Goal: Task Accomplishment & Management: Use online tool/utility

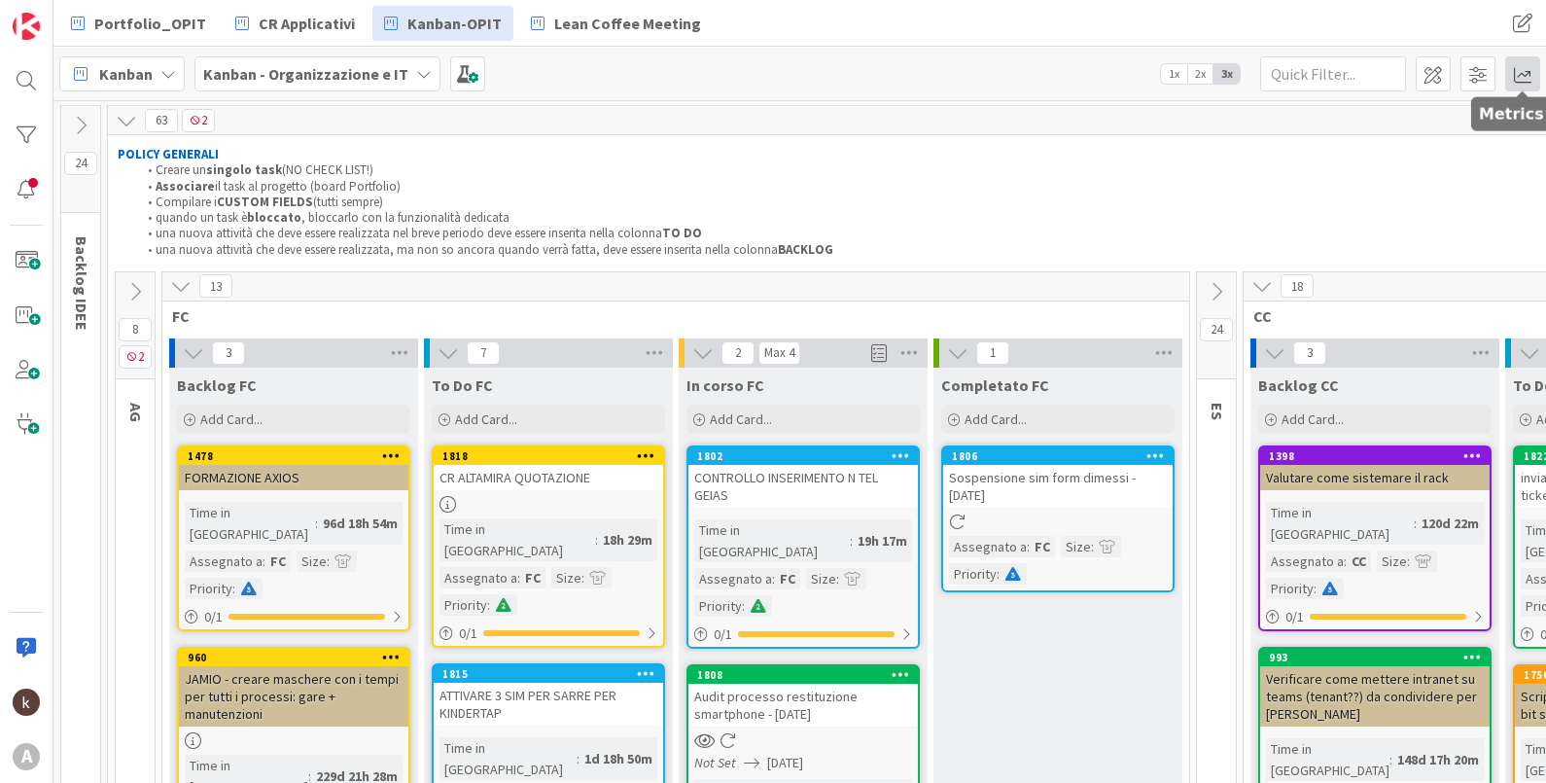
click at [1535, 76] on span at bounding box center [1522, 73] width 35 height 35
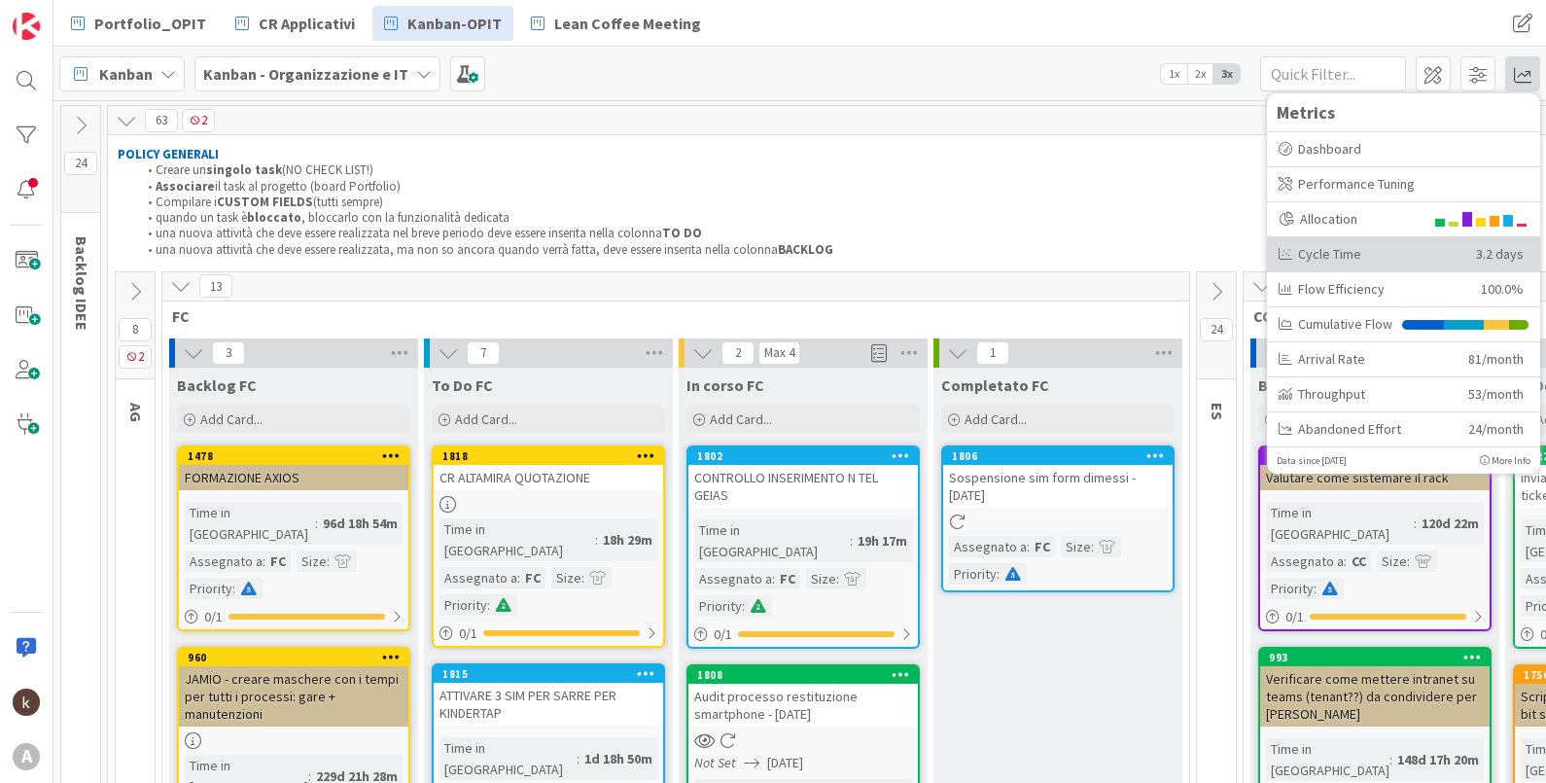
click at [1447, 261] on div "Cycle Time" at bounding box center [1369, 253] width 183 height 20
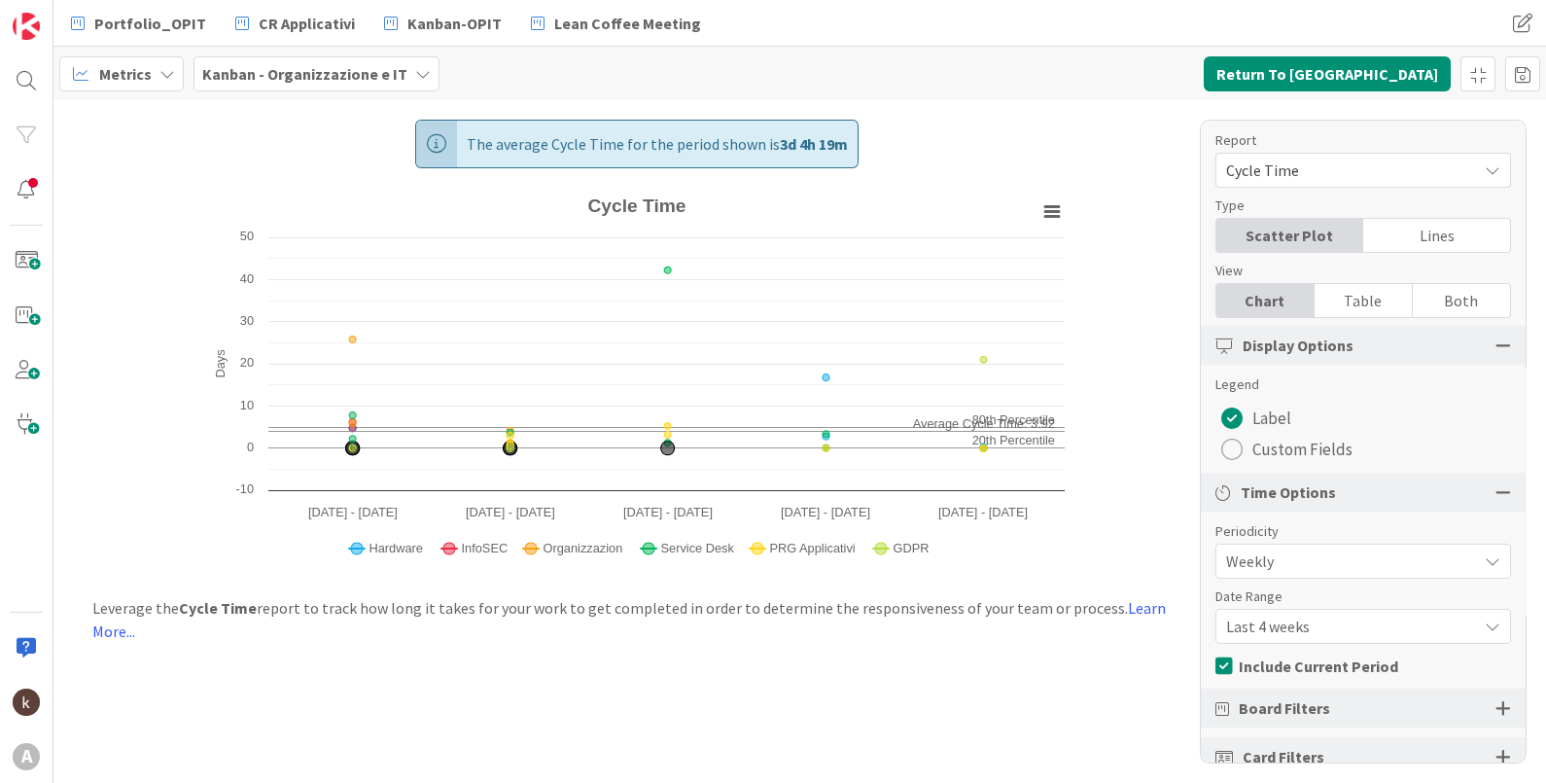
click at [1376, 302] on div "Table" at bounding box center [1363, 300] width 98 height 33
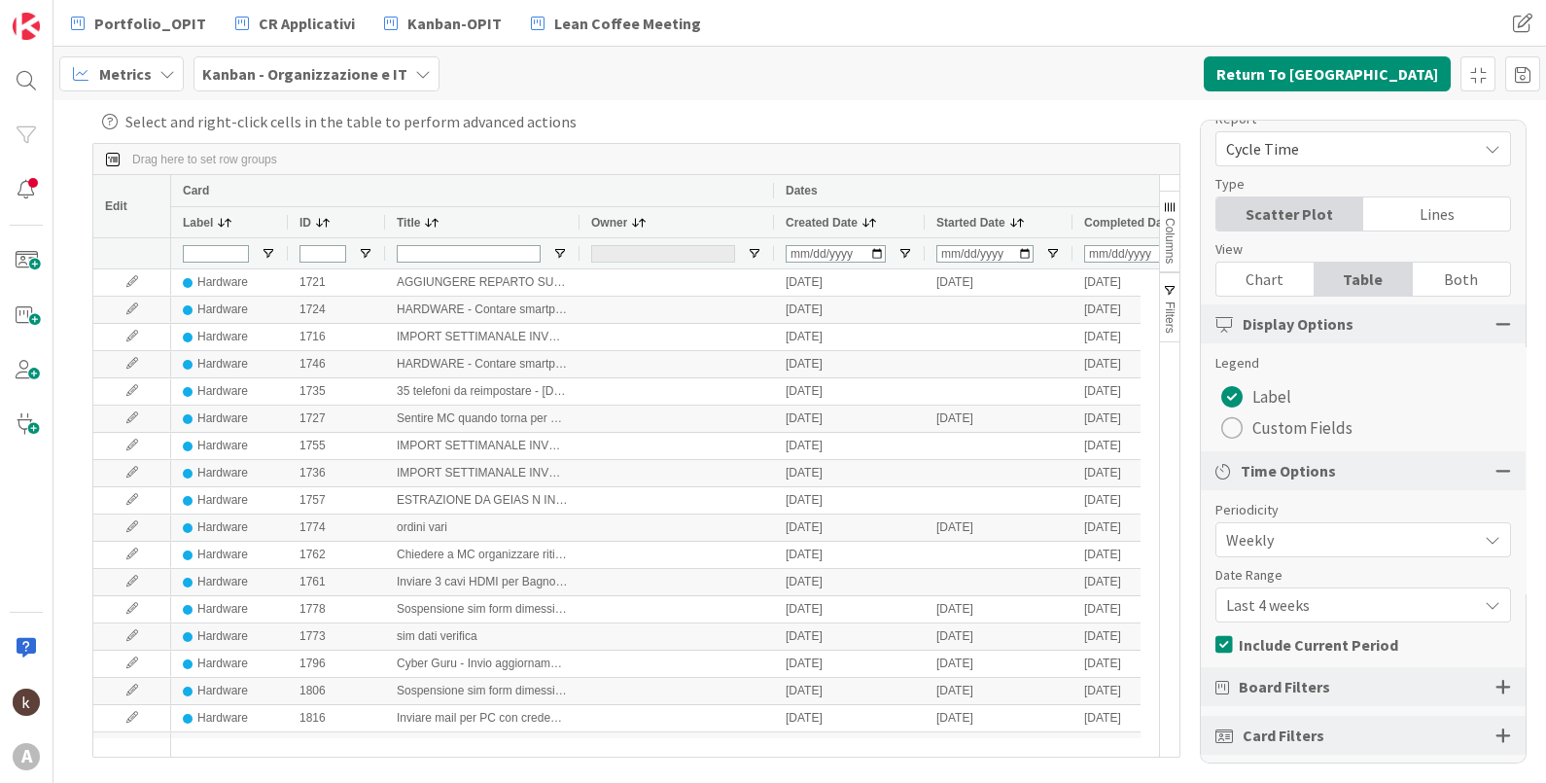
scroll to position [32, 0]
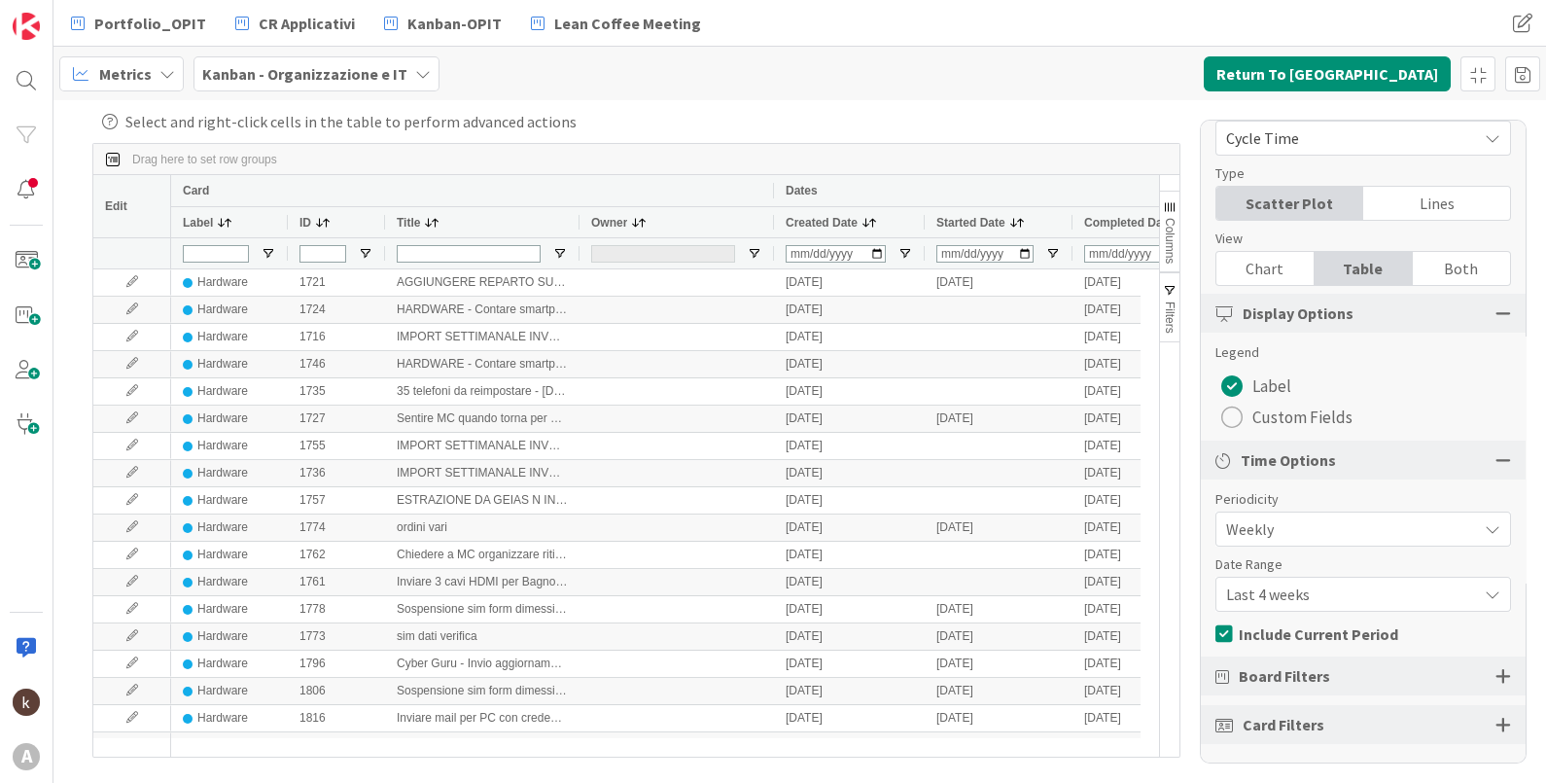
click at [1333, 516] on span "Weekly" at bounding box center [1346, 528] width 241 height 27
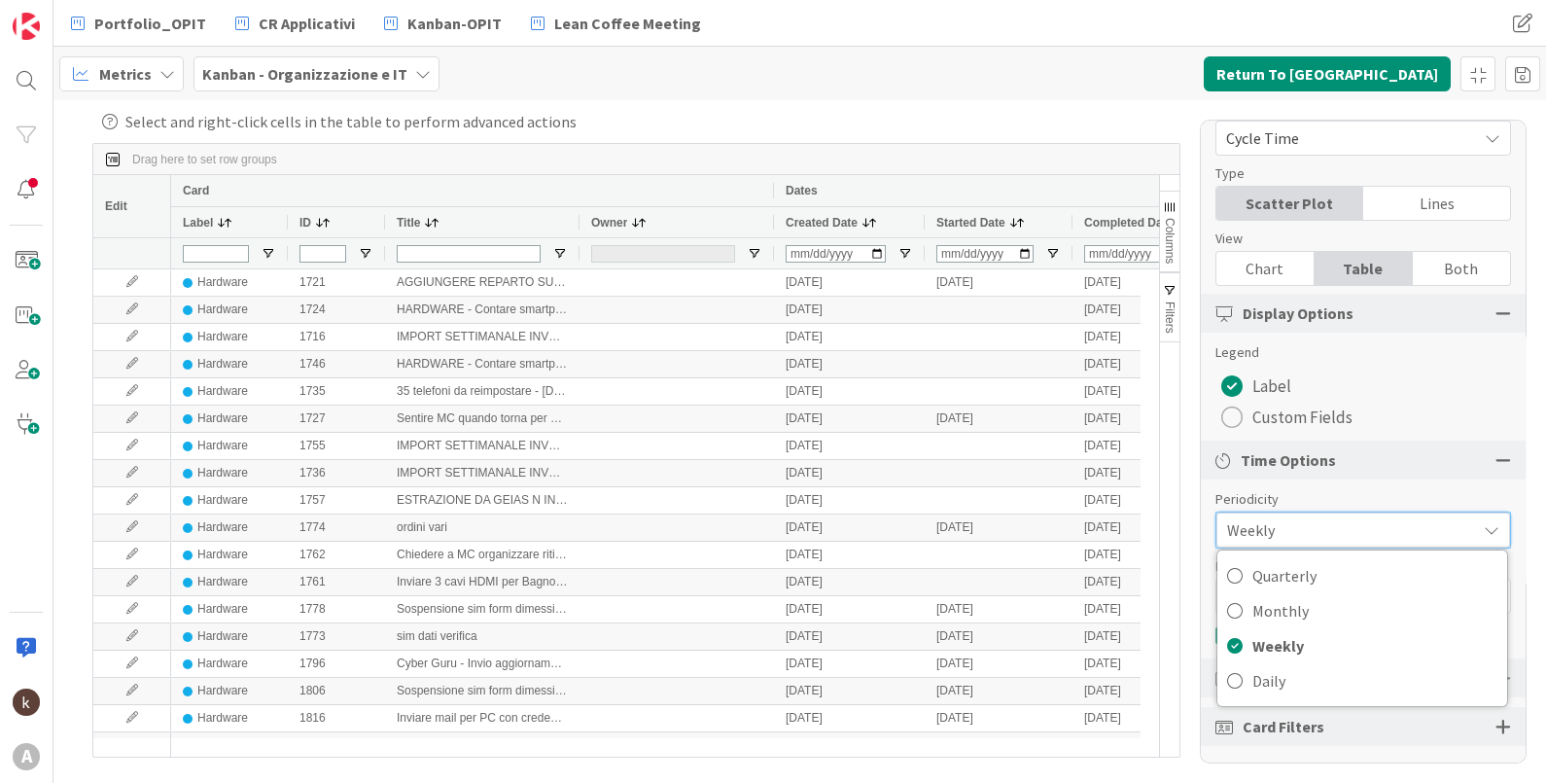
click at [1452, 267] on div "Both" at bounding box center [1461, 268] width 97 height 33
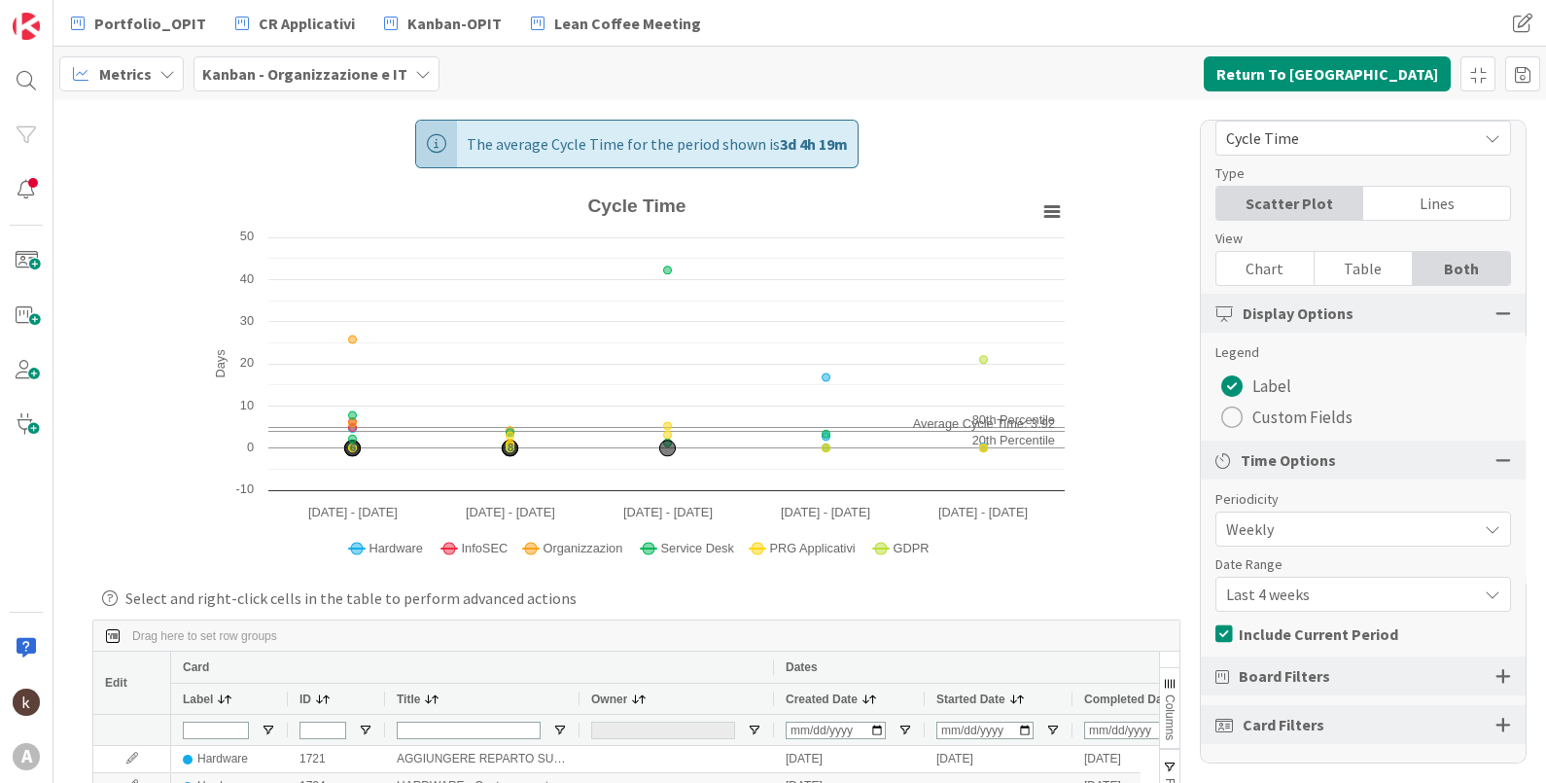
click at [1308, 530] on span "Weekly" at bounding box center [1346, 528] width 241 height 27
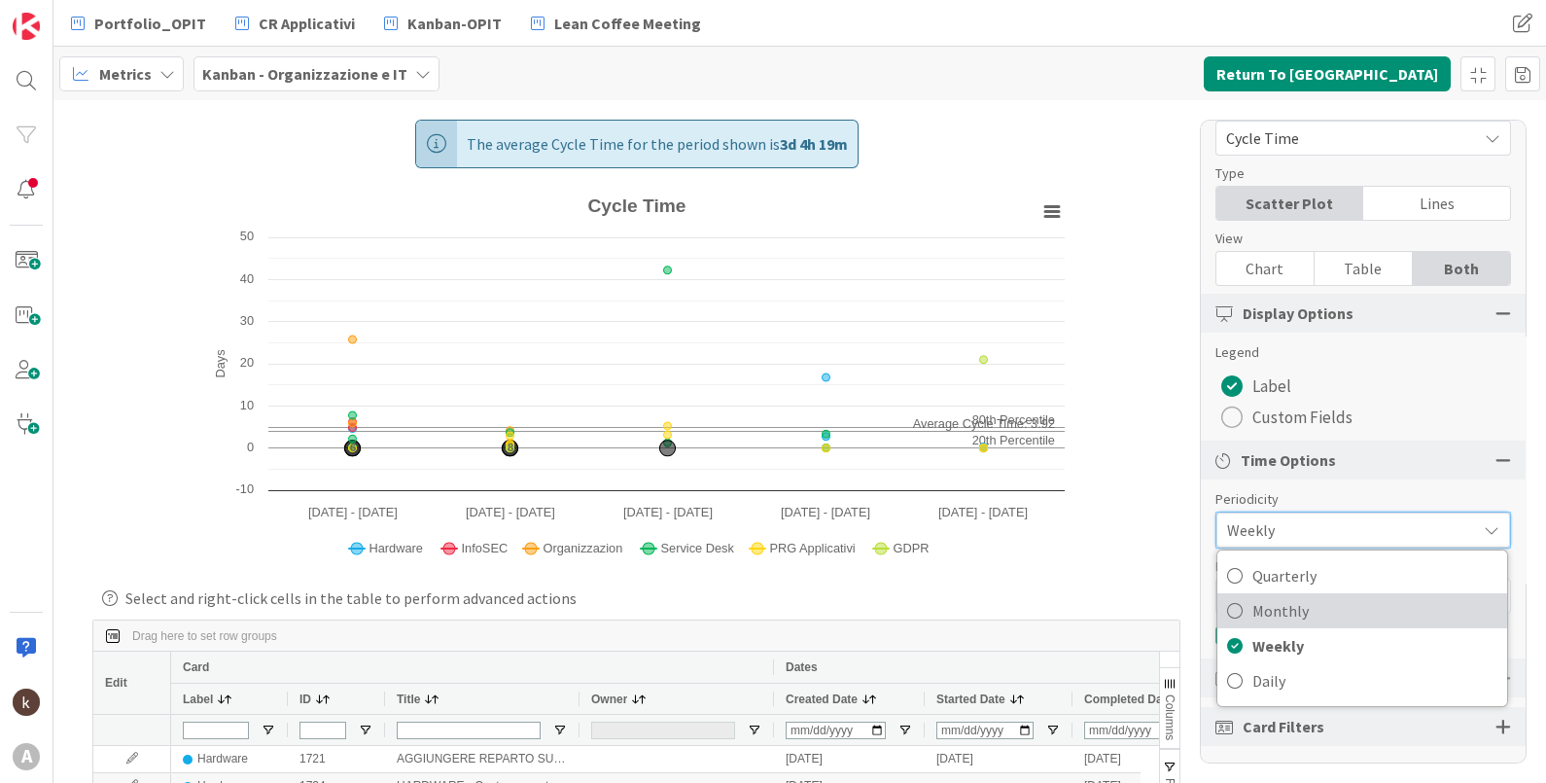
click at [1306, 596] on span "Monthly" at bounding box center [1374, 610] width 245 height 29
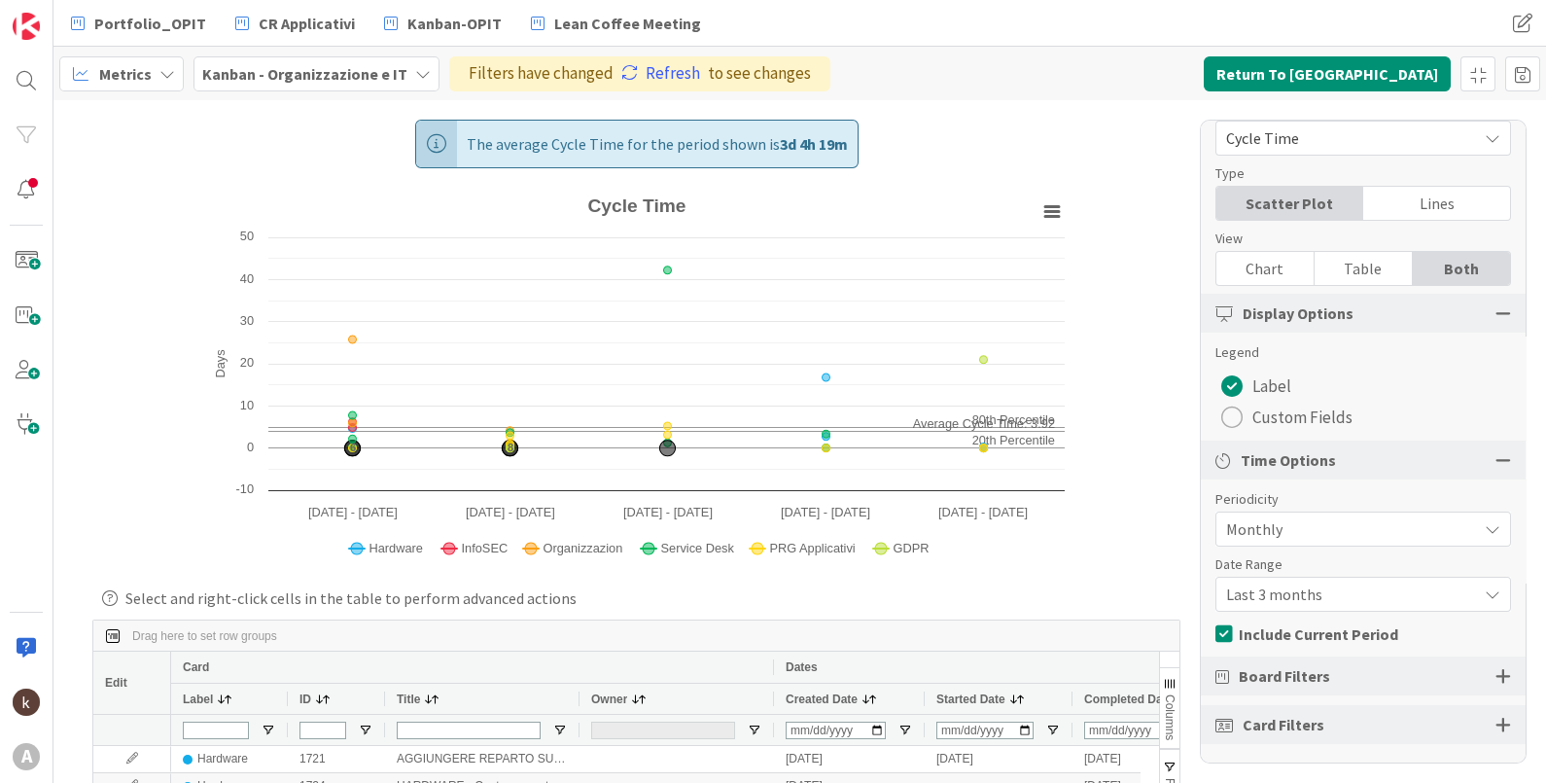
click at [1306, 595] on span "Last 3 months" at bounding box center [1346, 593] width 241 height 27
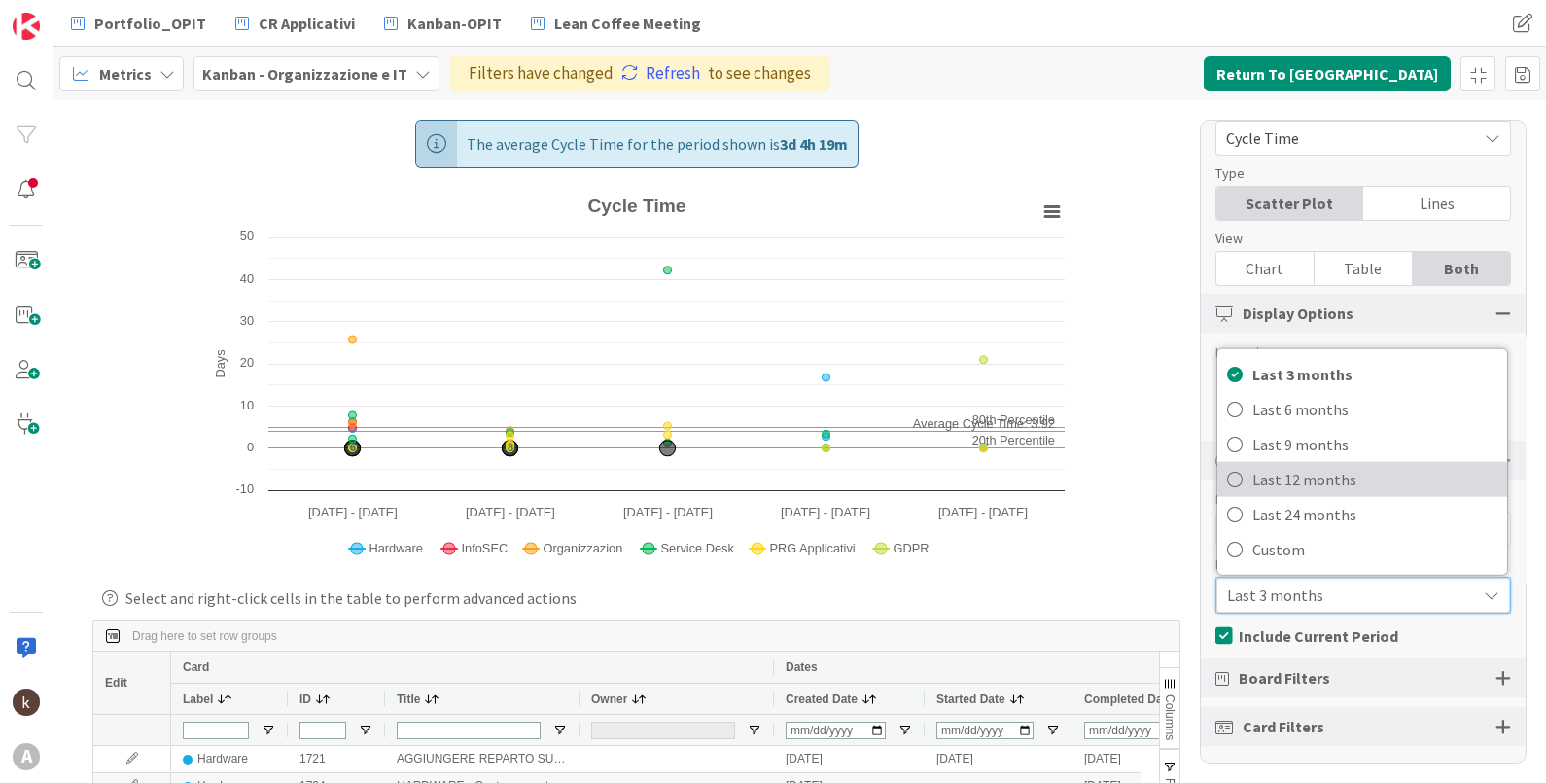
click at [1319, 473] on span "Last 12 months" at bounding box center [1374, 479] width 245 height 29
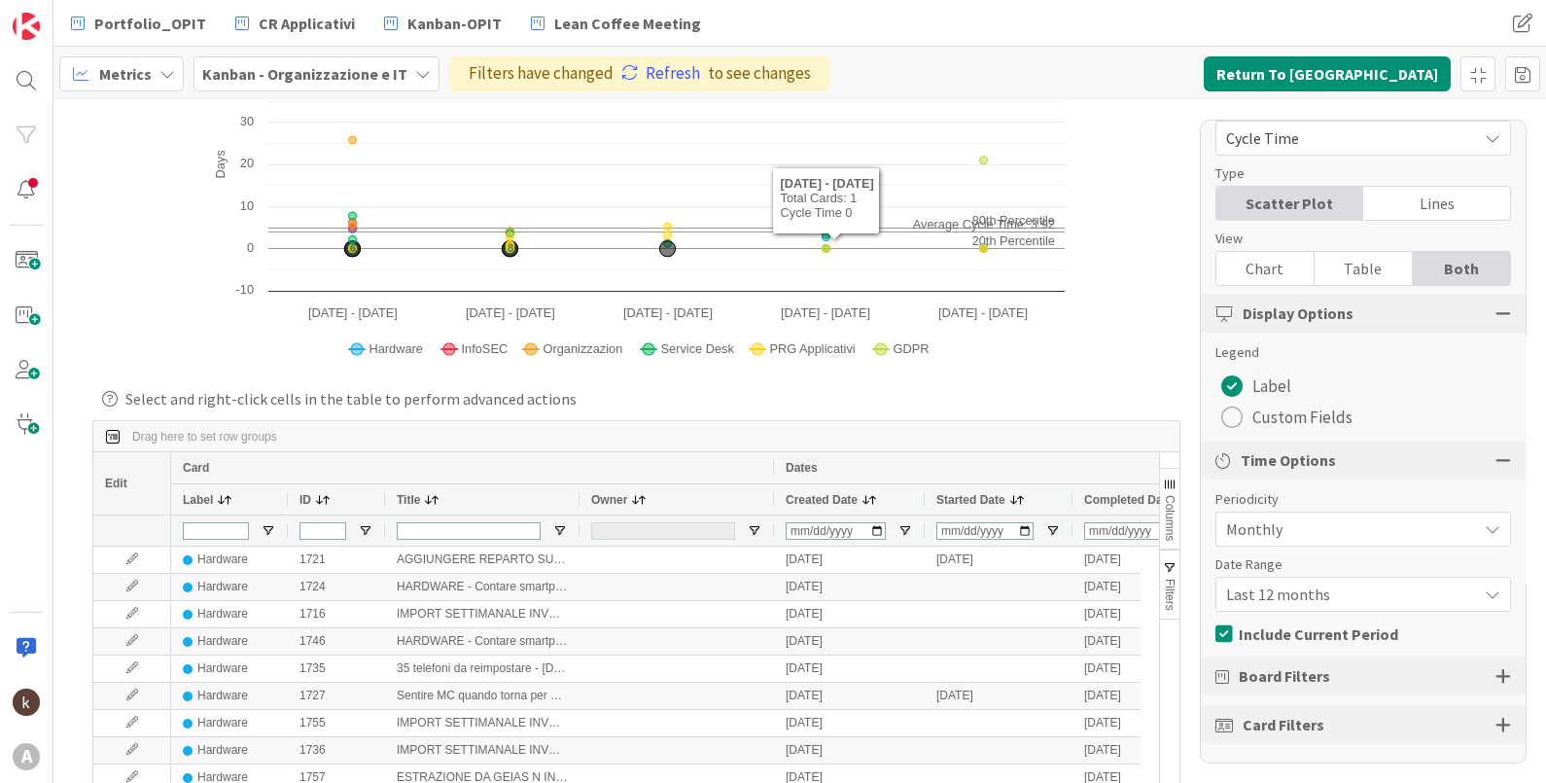
scroll to position [365, 0]
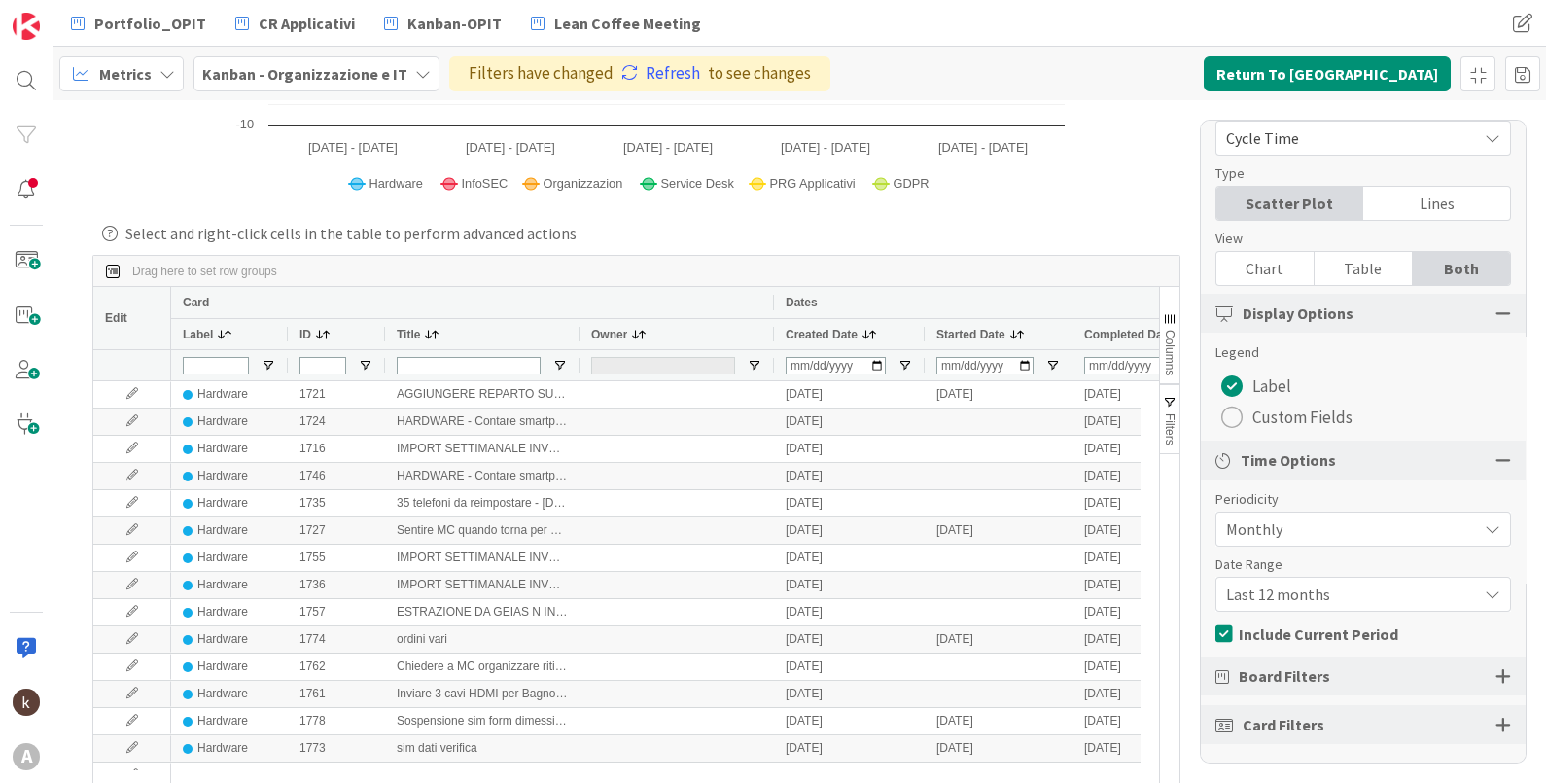
click at [1162, 313] on span "button" at bounding box center [1170, 319] width 16 height 16
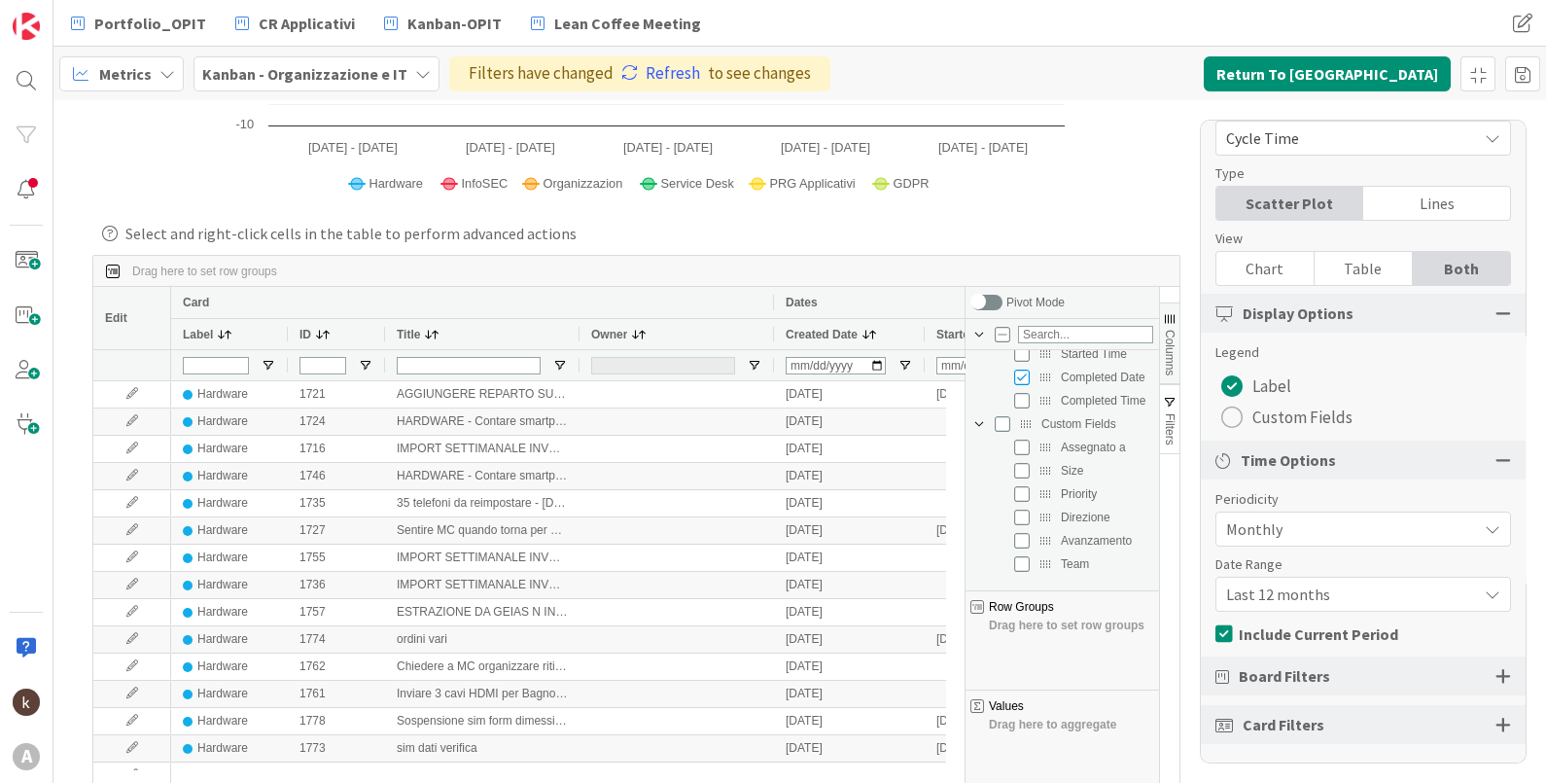
scroll to position [242, 0]
click at [1014, 470] on input "Press SPACE to toggle visibility (hidden)" at bounding box center [1022, 473] width 16 height 16
checkbox input "true"
checkbox input "false"
click at [1014, 496] on input "Press SPACE to toggle visibility (hidden)" at bounding box center [1022, 496] width 16 height 16
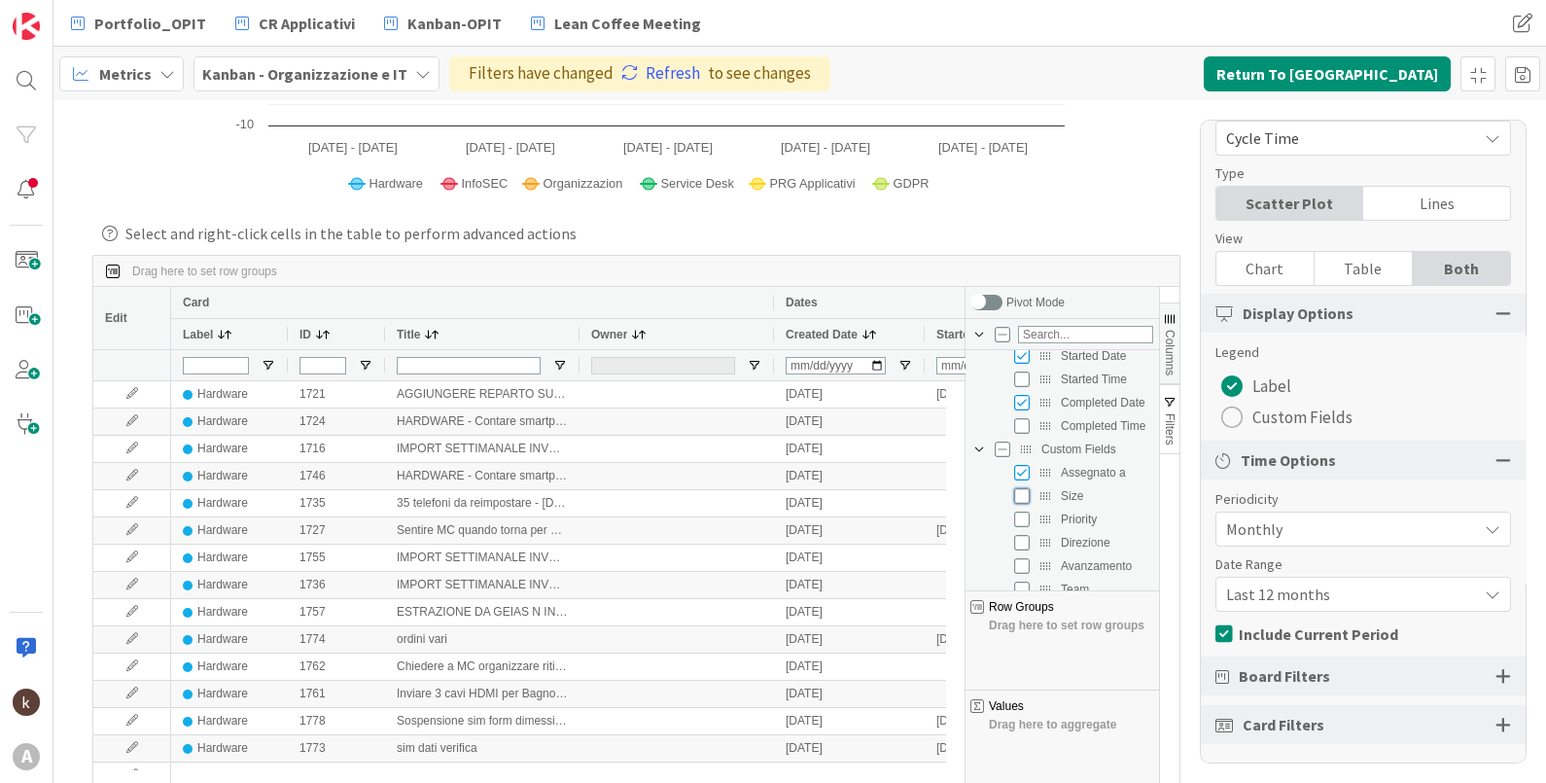
checkbox input "true"
click at [1014, 520] on input "Press SPACE to toggle visibility (hidden)" at bounding box center [1022, 519] width 16 height 16
checkbox input "true"
click at [995, 402] on input "Press SPACE to toggle visibility (hidden)" at bounding box center [1003, 402] width 16 height 16
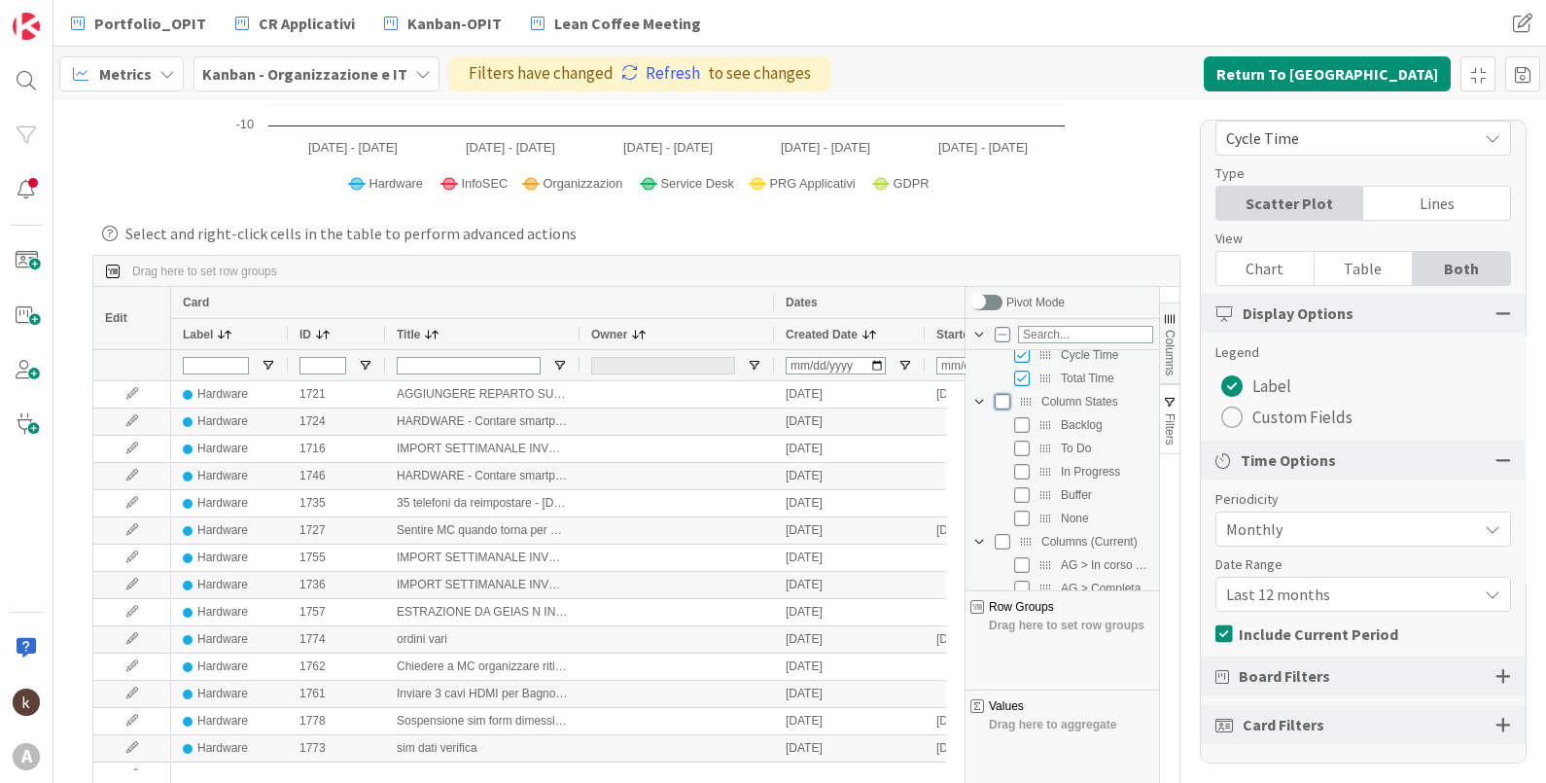
checkbox input "true"
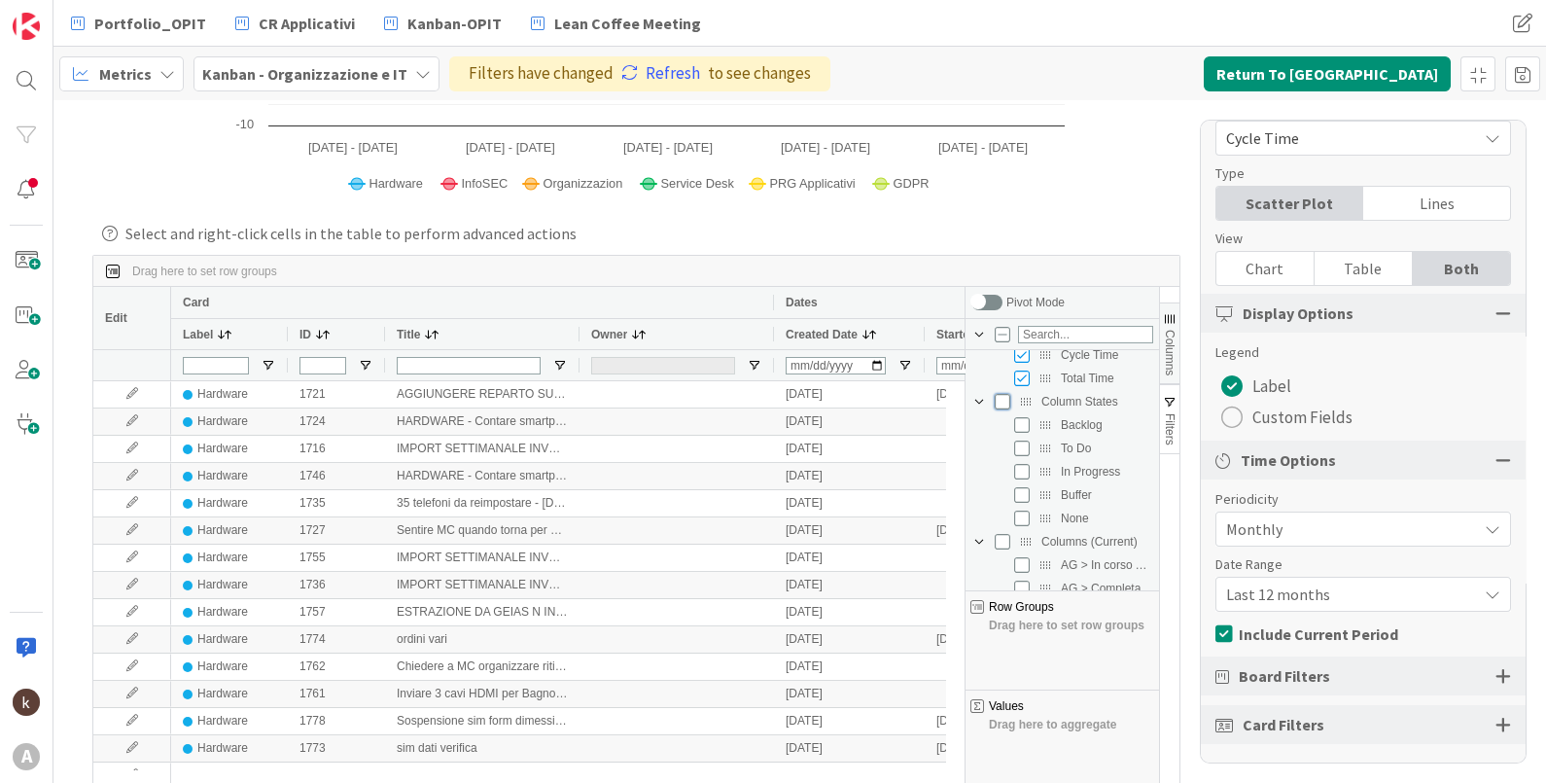
checkbox input "true"
click at [1162, 322] on span "button" at bounding box center [1170, 319] width 16 height 16
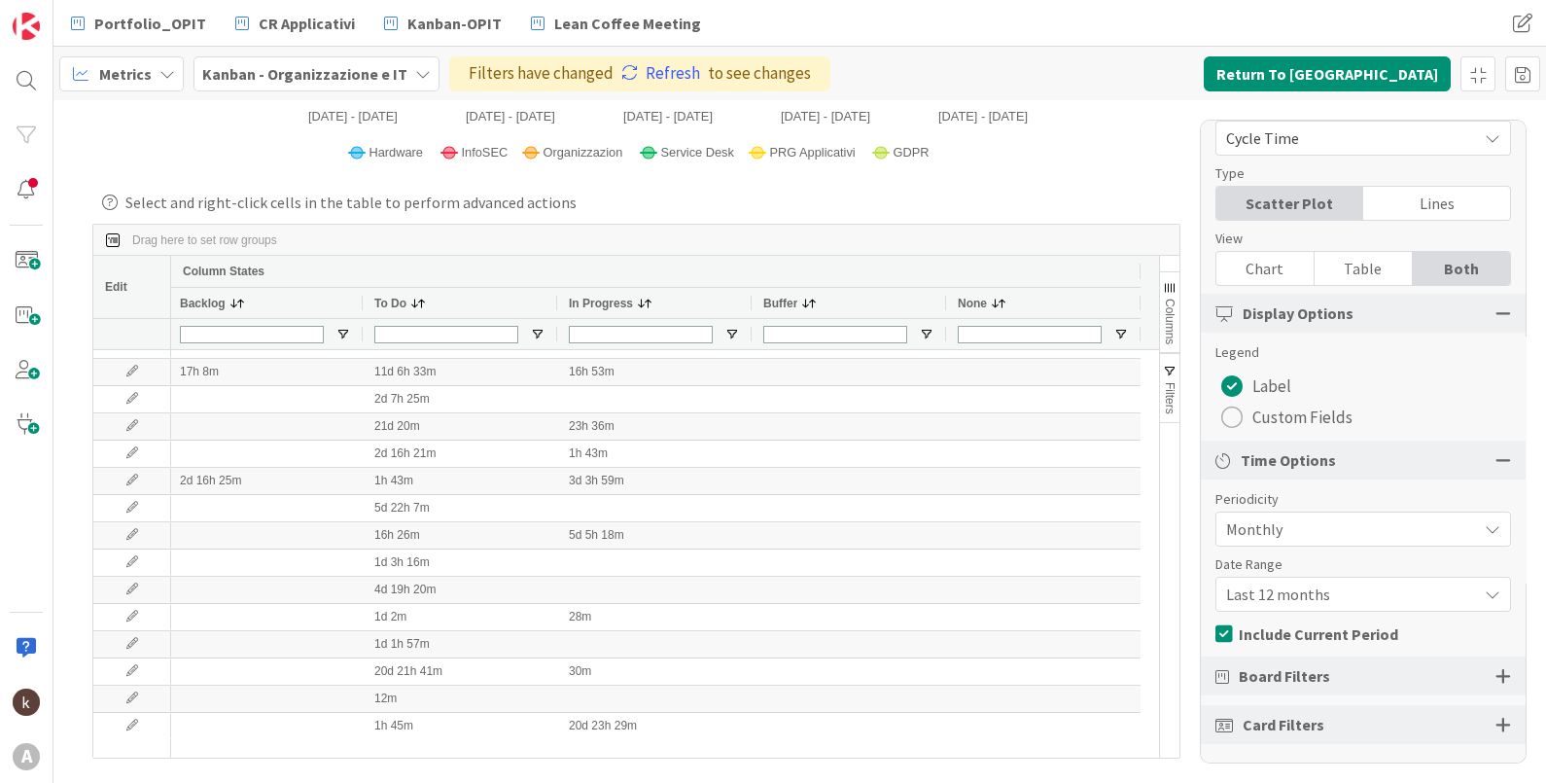
click at [1316, 681] on span "Board Filters" at bounding box center [1284, 675] width 91 height 23
click at [1495, 678] on div at bounding box center [1503, 675] width 16 height 17
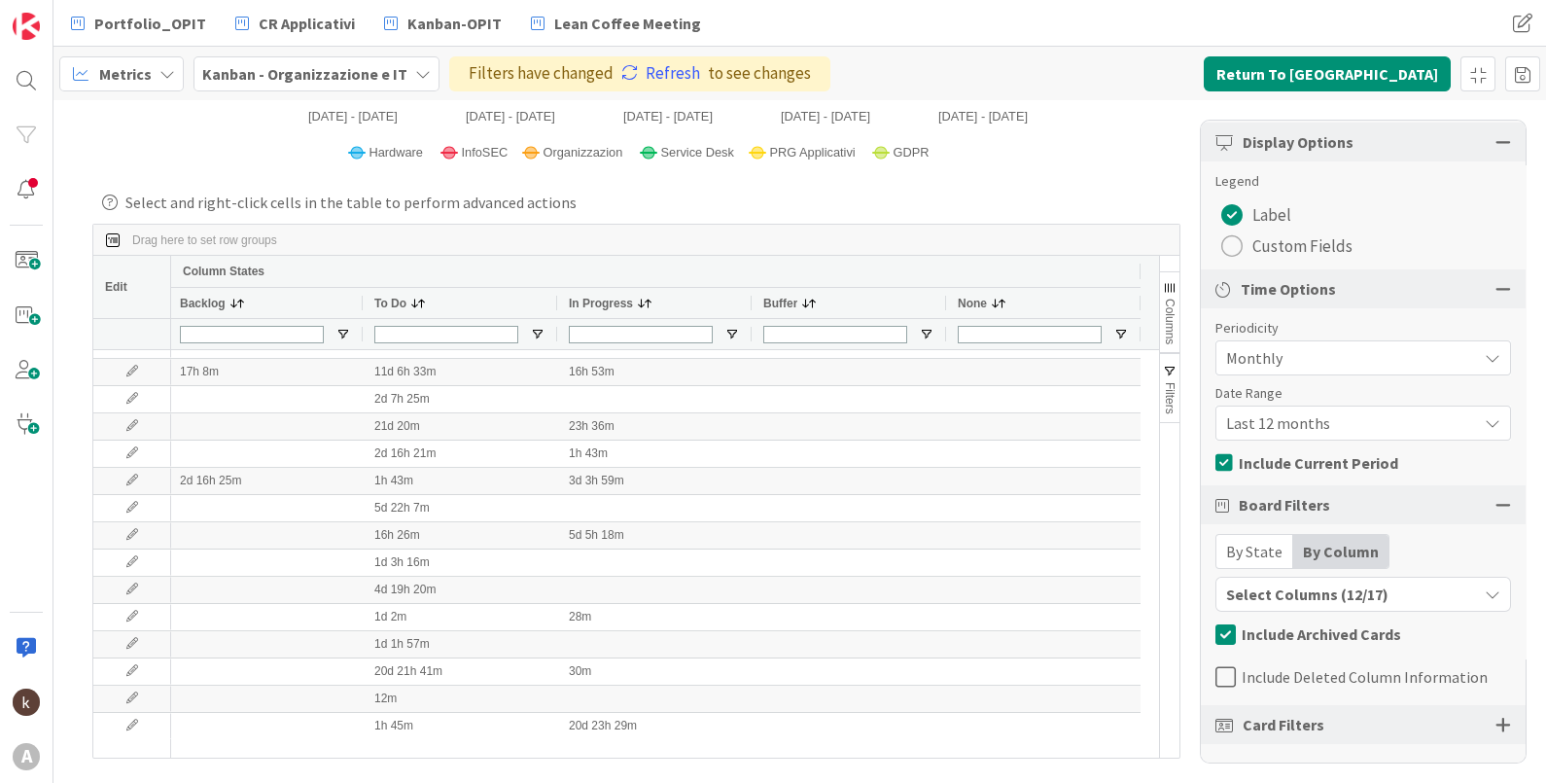
click at [1258, 544] on div "By State" at bounding box center [1254, 551] width 77 height 33
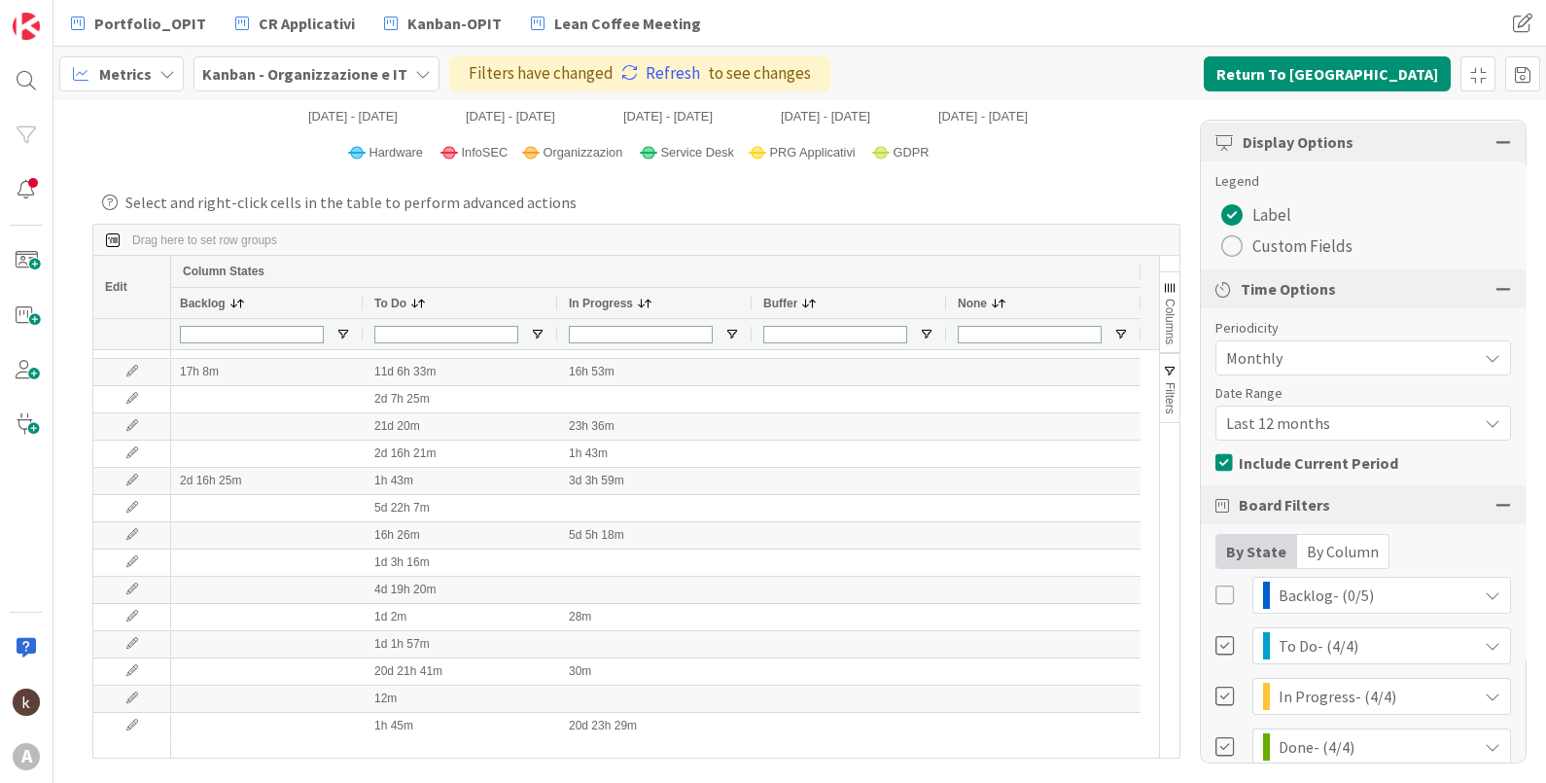
click at [1220, 596] on div at bounding box center [1225, 594] width 21 height 21
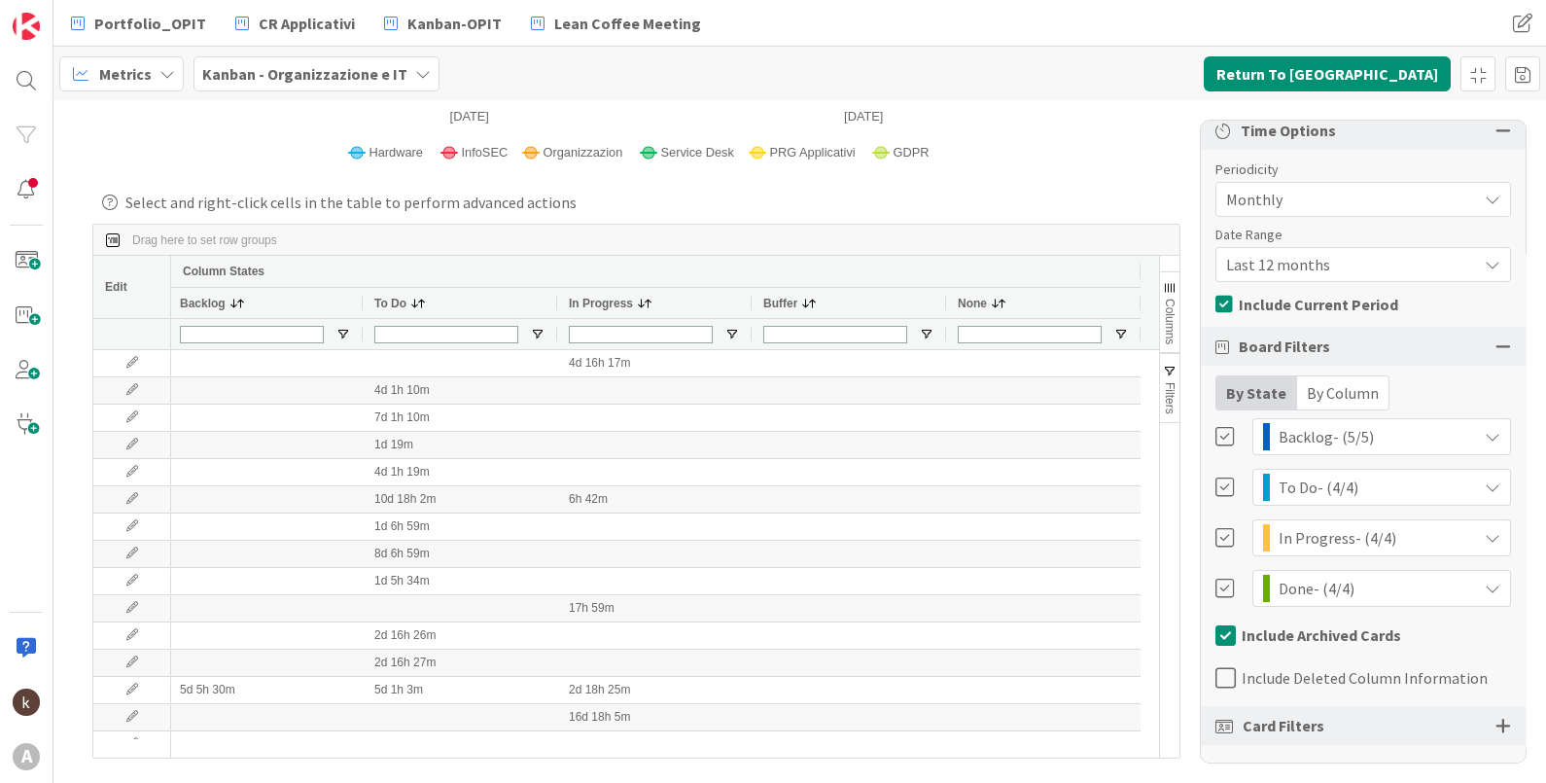
click at [1322, 717] on div "Card Filters" at bounding box center [1363, 725] width 325 height 39
click at [1502, 726] on div "Card Filters" at bounding box center [1363, 725] width 325 height 39
click at [1474, 726] on div "Card Filters" at bounding box center [1363, 725] width 325 height 39
click at [1495, 723] on div at bounding box center [1503, 725] width 16 height 17
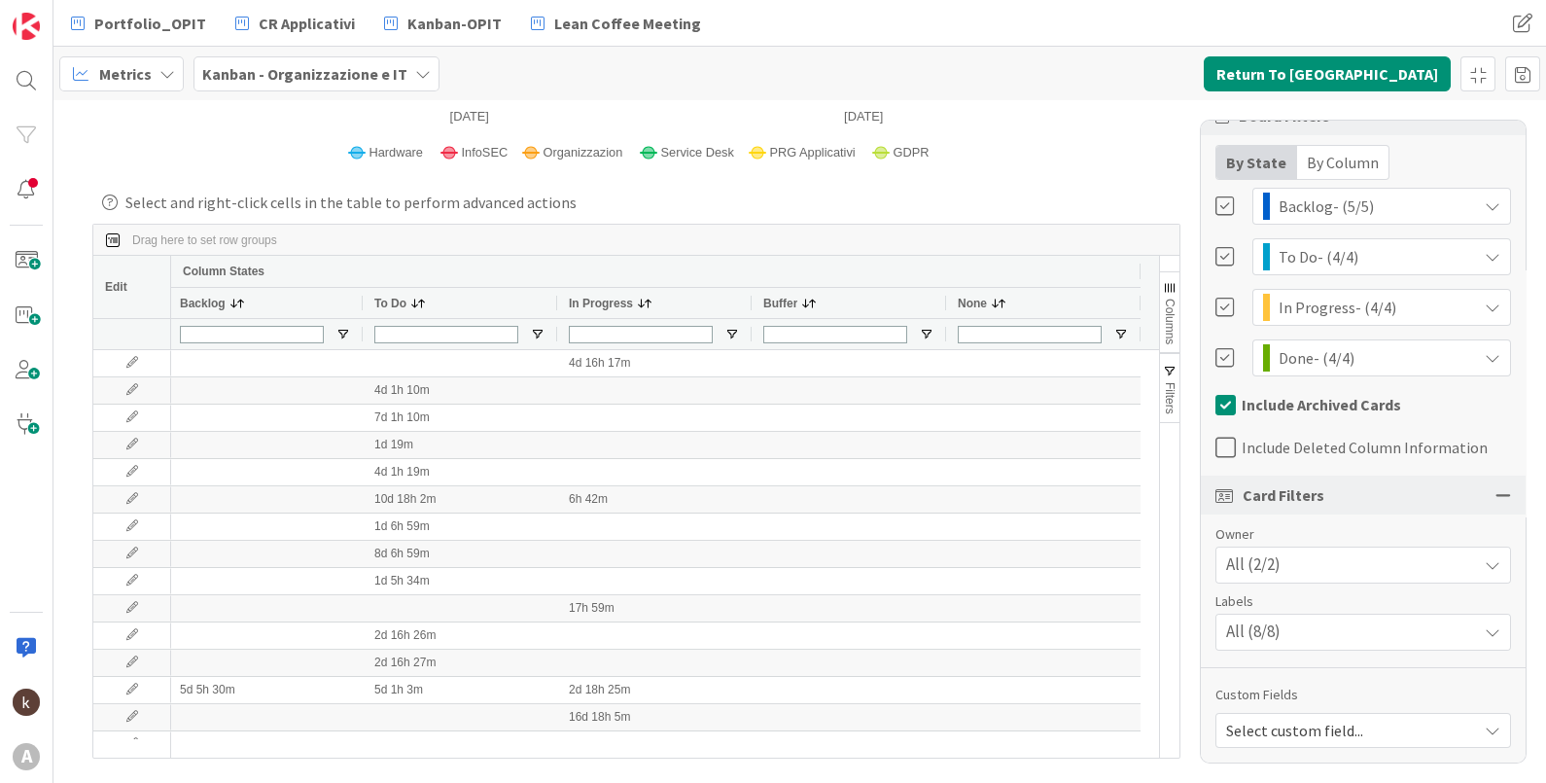
click at [1348, 725] on span "Select custom field..." at bounding box center [1346, 730] width 241 height 27
drag, startPoint x: 1348, startPoint y: 725, endPoint x: 1266, endPoint y: 680, distance: 94.4
click at [1266, 680] on div "Report Cycle Time Type Scatter Plot Lines View Chart Table Both Display Options…" at bounding box center [1363, 442] width 327 height 644
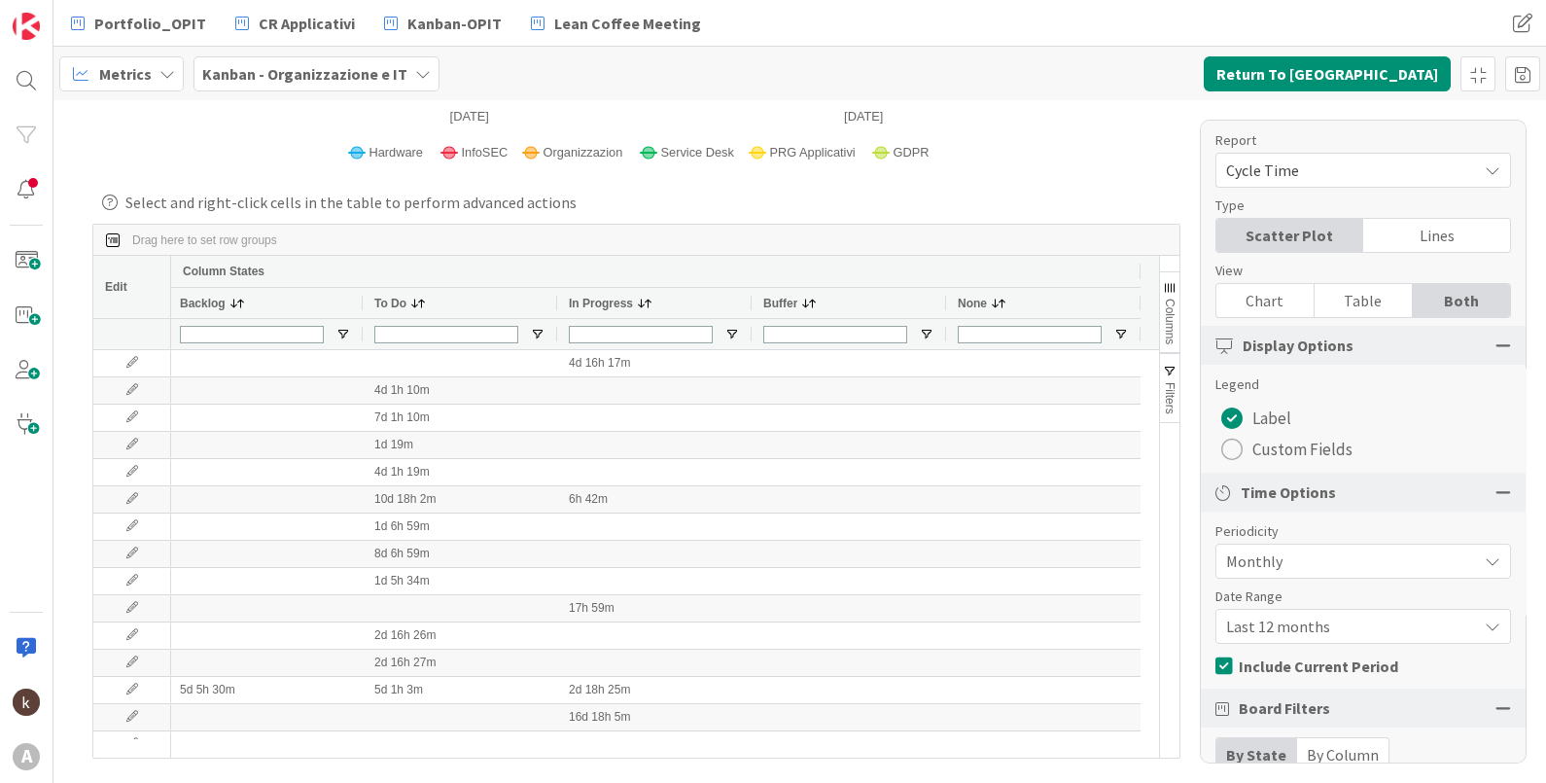
click at [1274, 558] on span "Monthly" at bounding box center [1346, 560] width 241 height 27
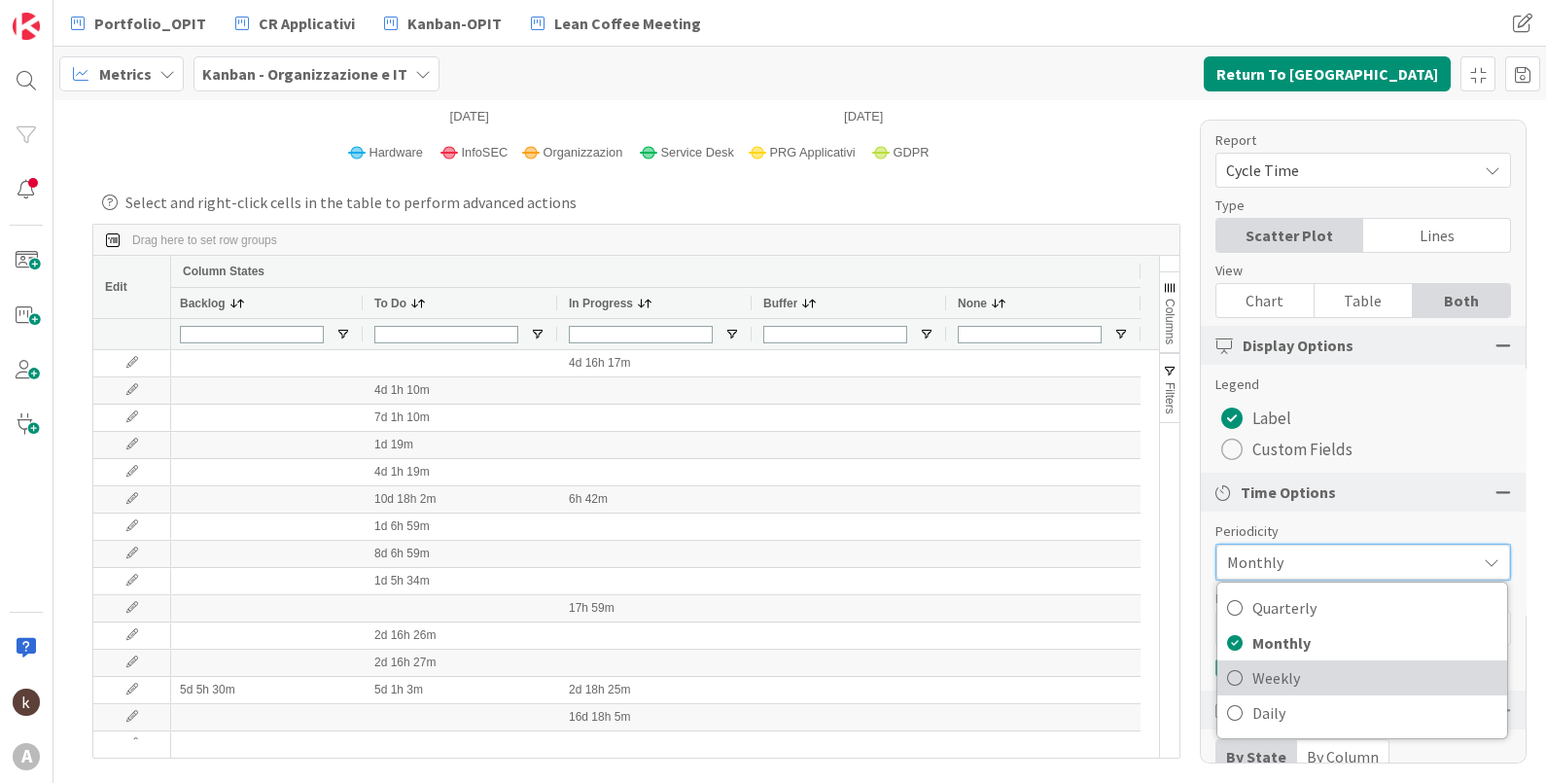
click at [1275, 663] on span "Weekly" at bounding box center [1374, 677] width 245 height 29
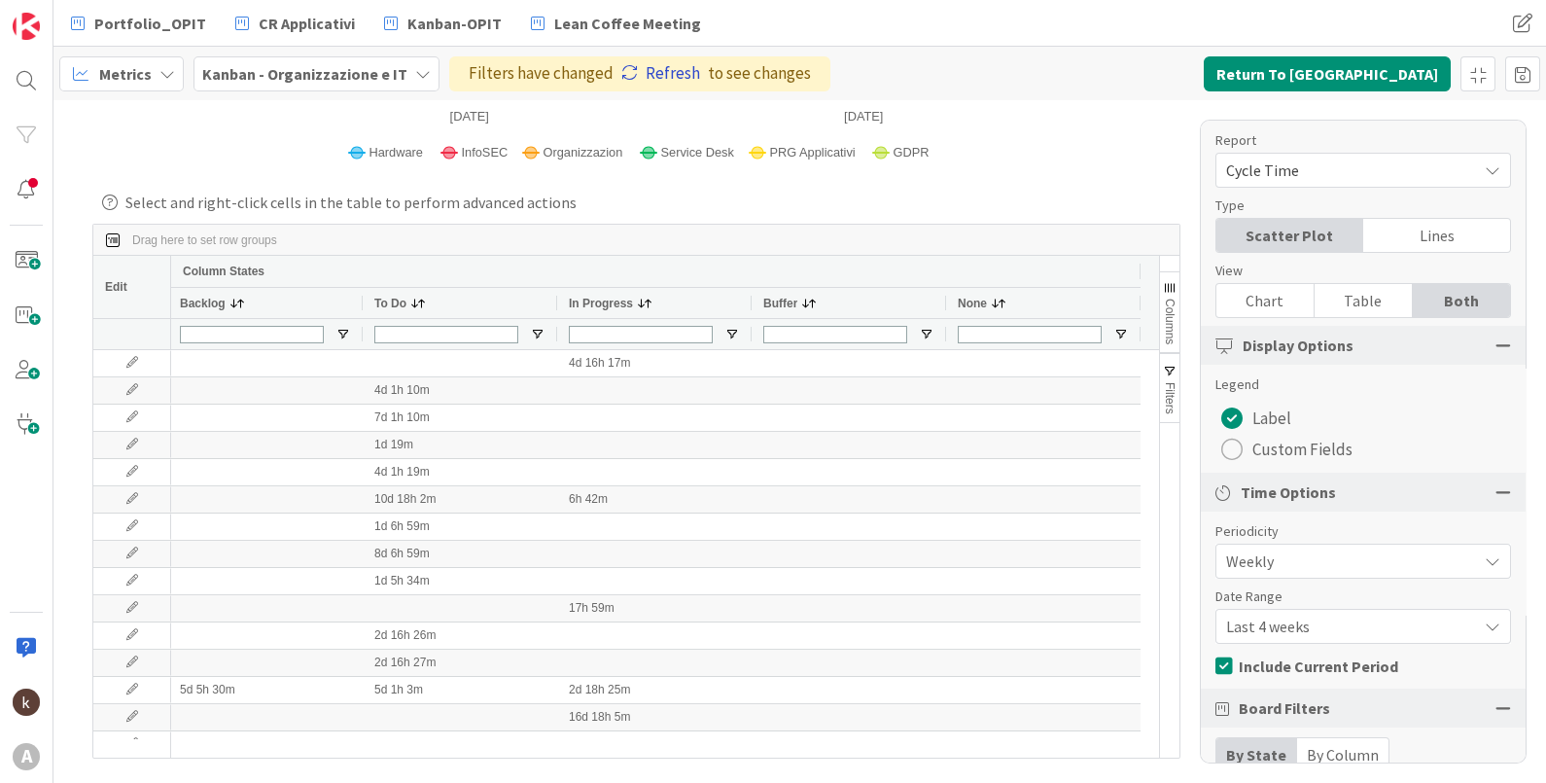
click at [670, 76] on link "Refresh" at bounding box center [660, 73] width 79 height 25
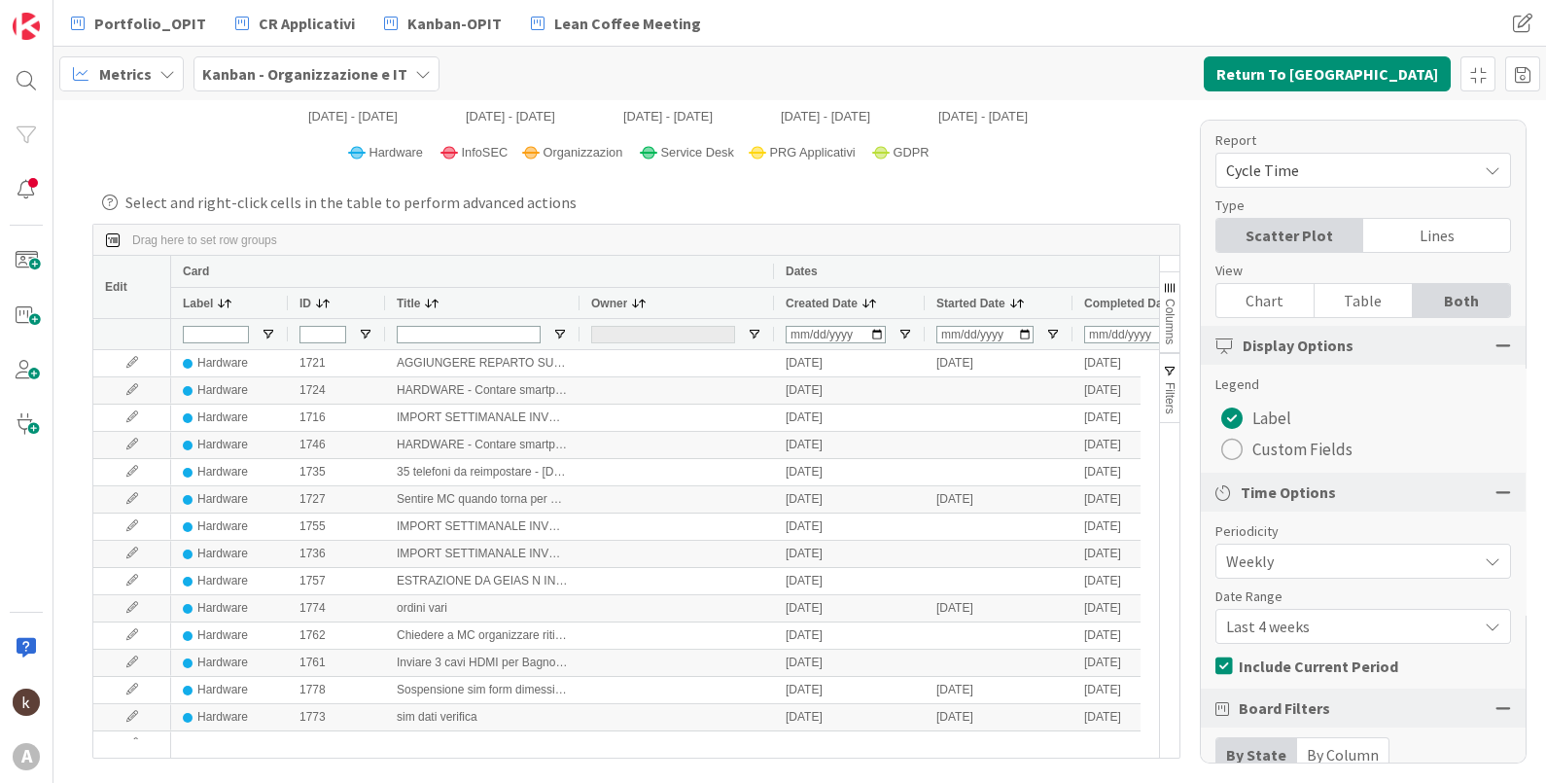
click at [1357, 299] on div "Table" at bounding box center [1363, 300] width 98 height 33
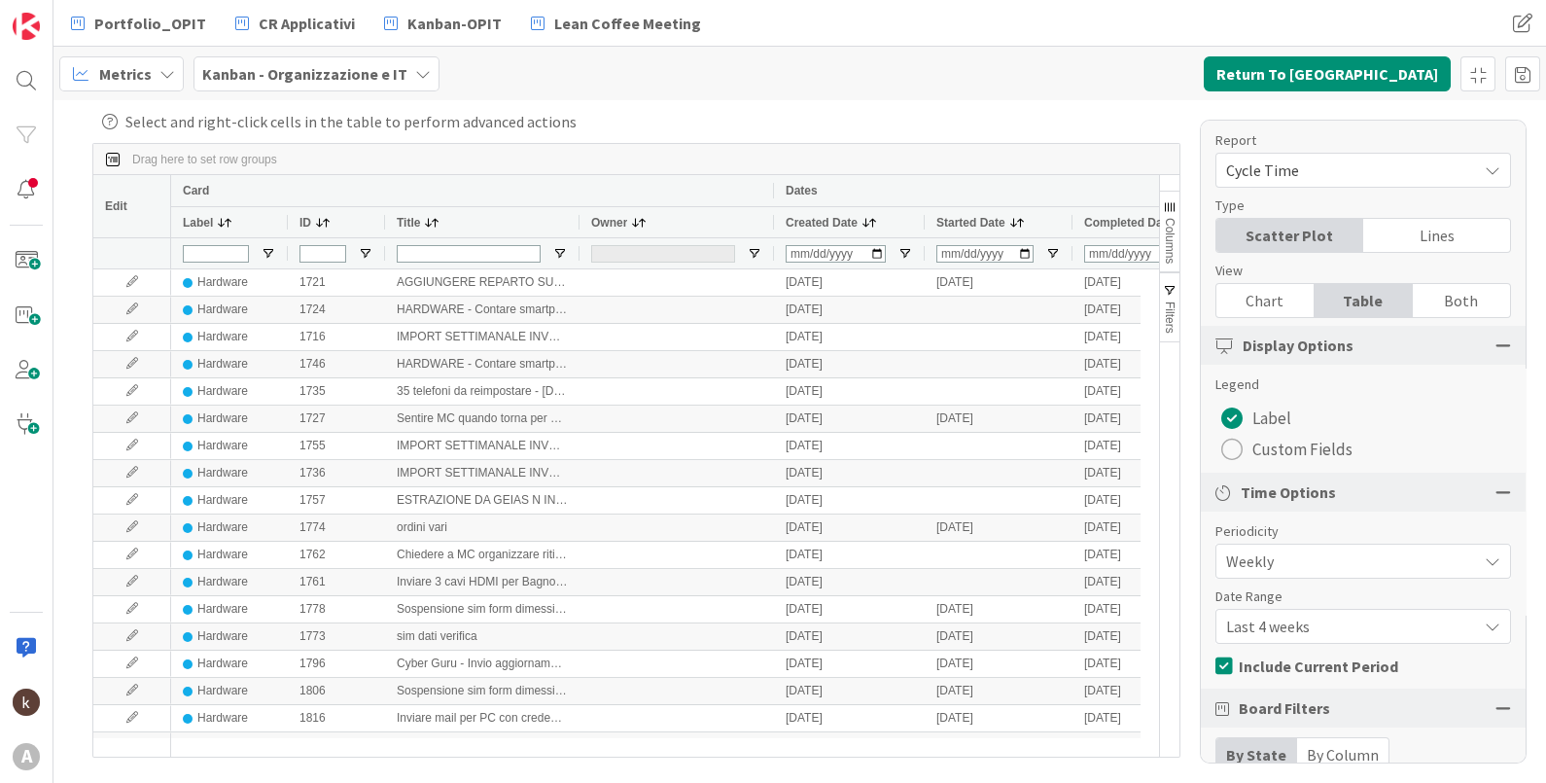
click at [1303, 627] on span "Last 4 weeks" at bounding box center [1346, 625] width 241 height 27
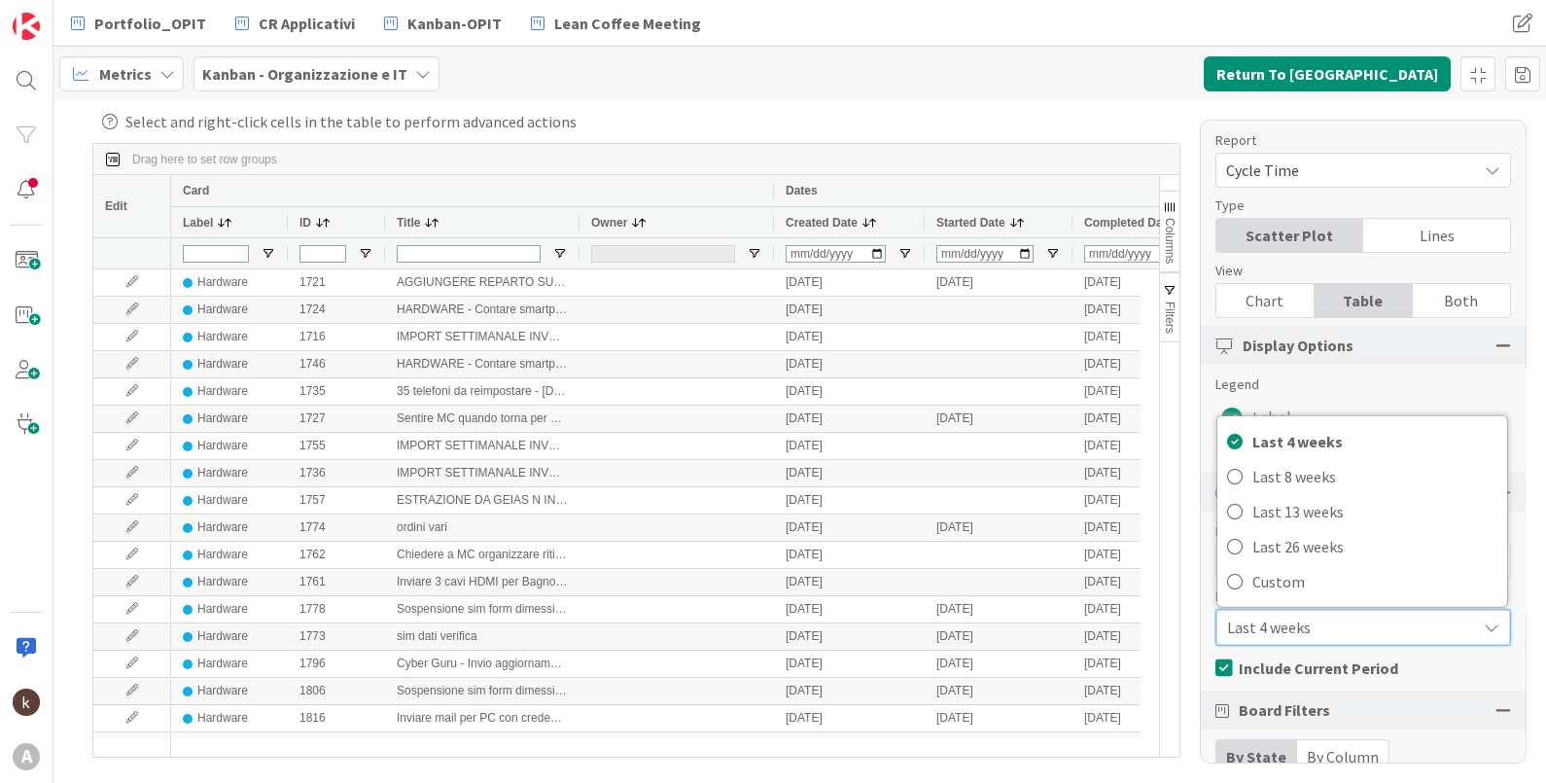
drag, startPoint x: 1261, startPoint y: 663, endPoint x: 1268, endPoint y: 639, distance: 25.2
click at [1261, 663] on span "Include Current Period" at bounding box center [1318, 667] width 159 height 29
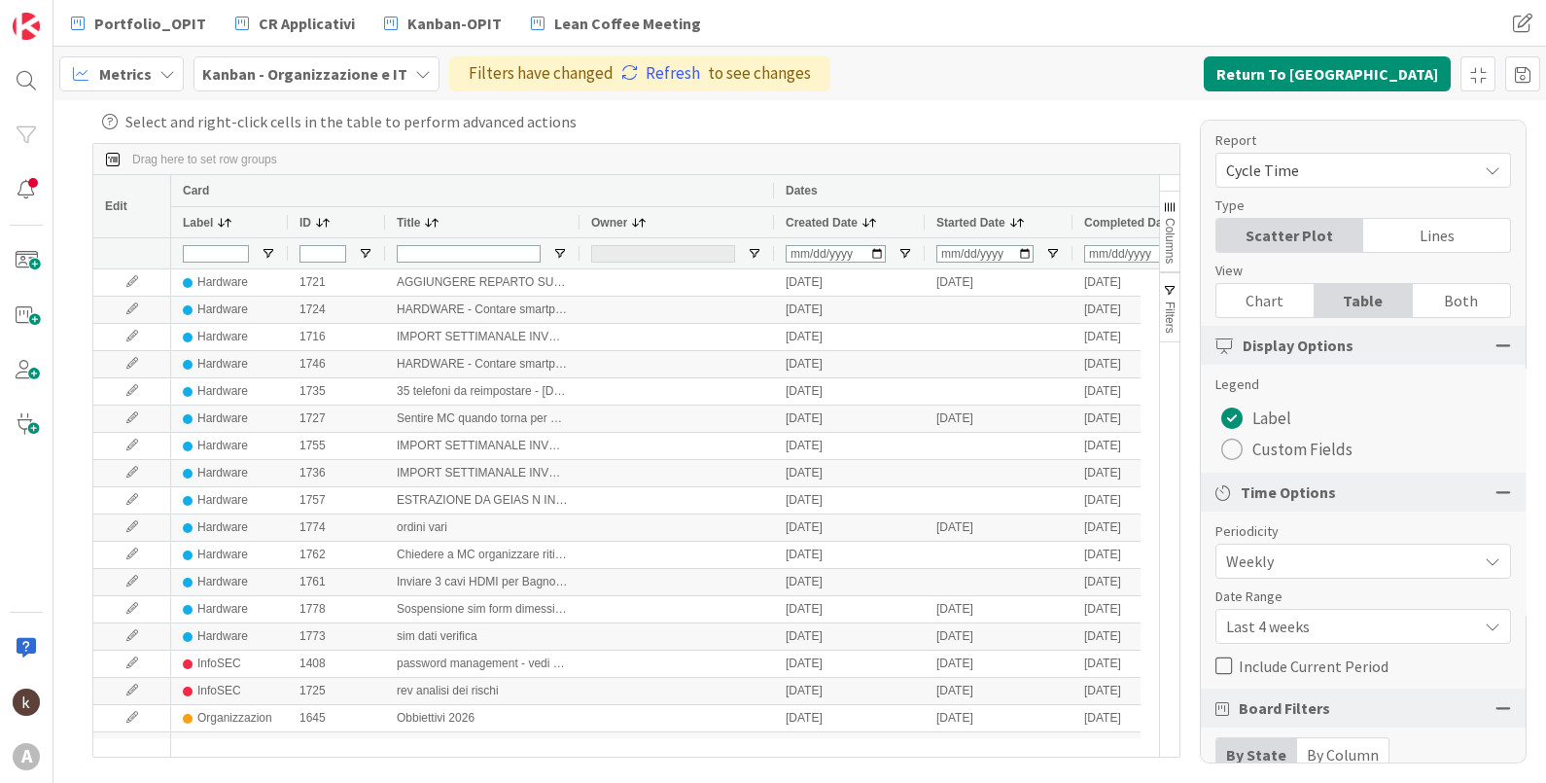
click at [1286, 559] on span "Weekly" at bounding box center [1346, 560] width 241 height 27
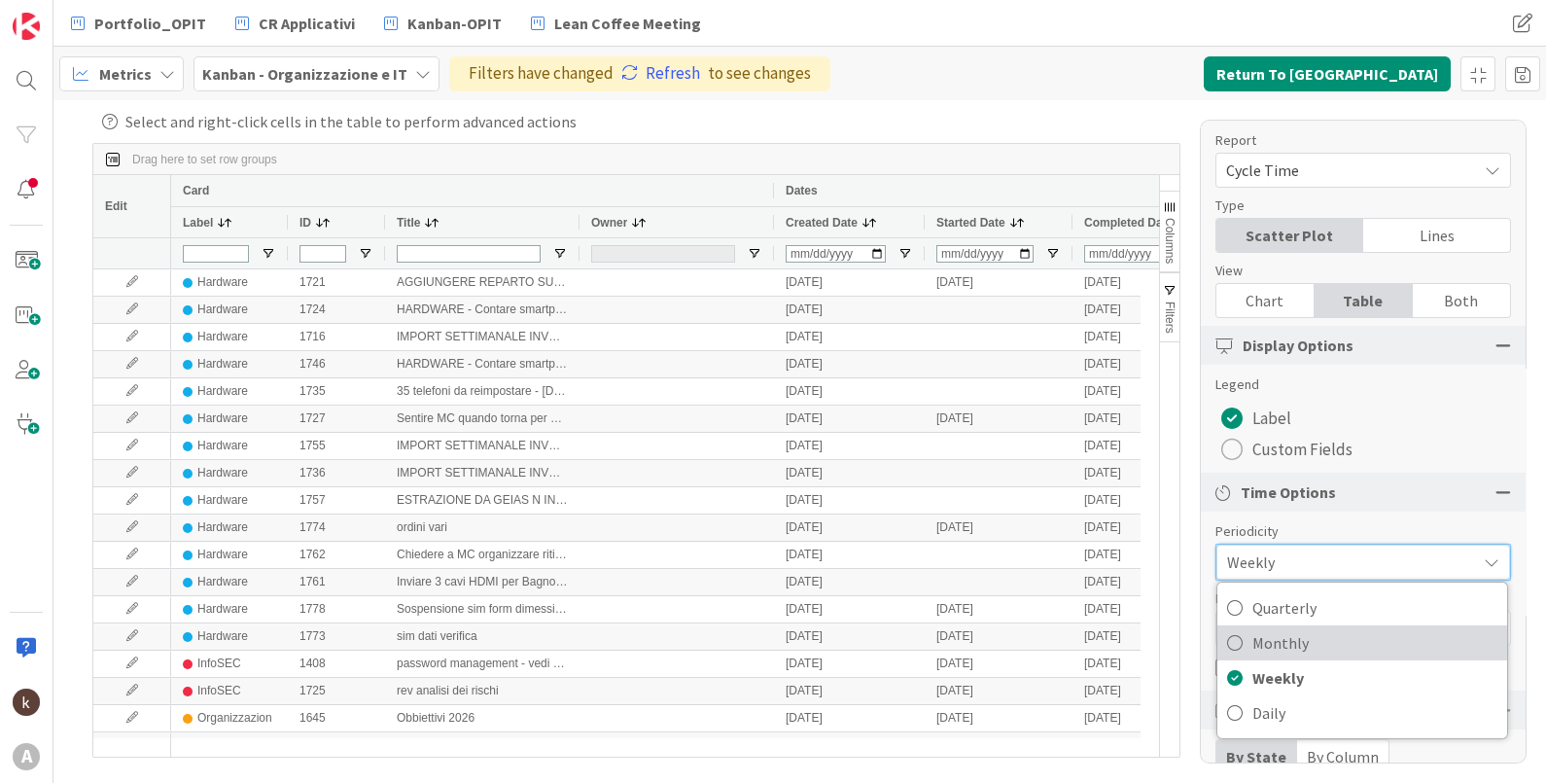
click at [1282, 636] on span "Monthly" at bounding box center [1374, 642] width 245 height 29
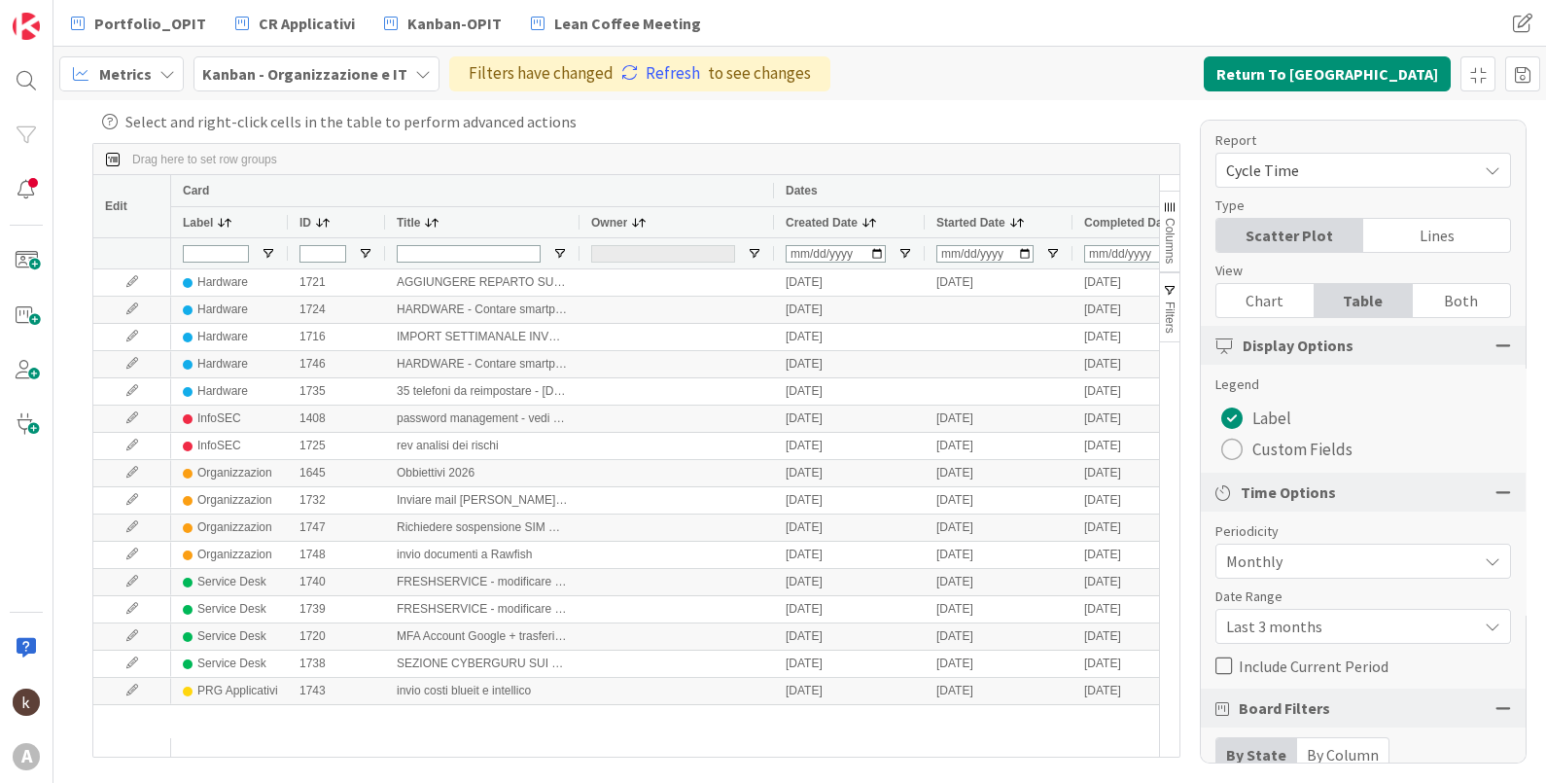
click at [1282, 609] on div "Last 3 months" at bounding box center [1363, 626] width 296 height 35
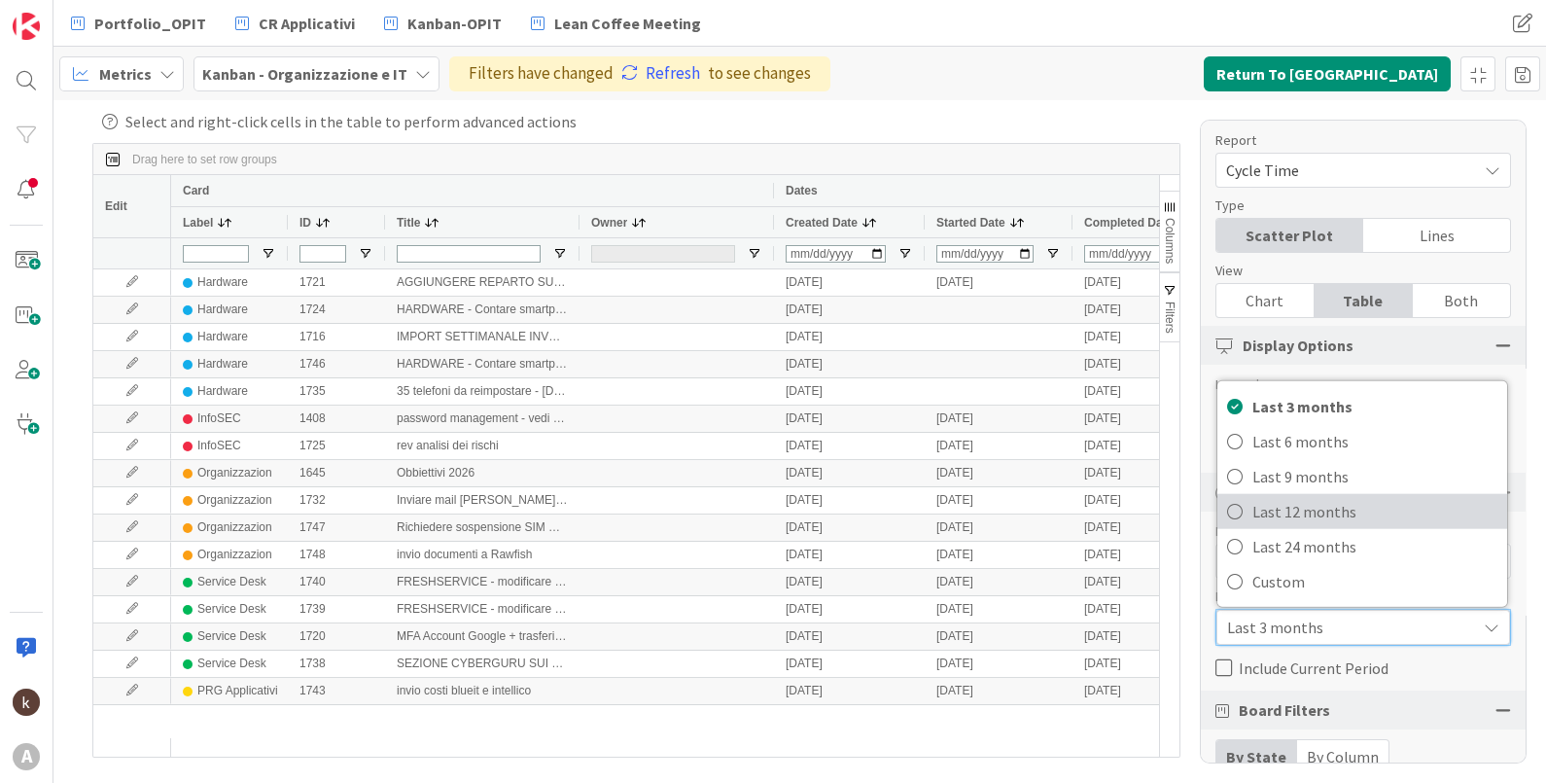
click at [1273, 507] on span "Last 12 months" at bounding box center [1374, 511] width 245 height 29
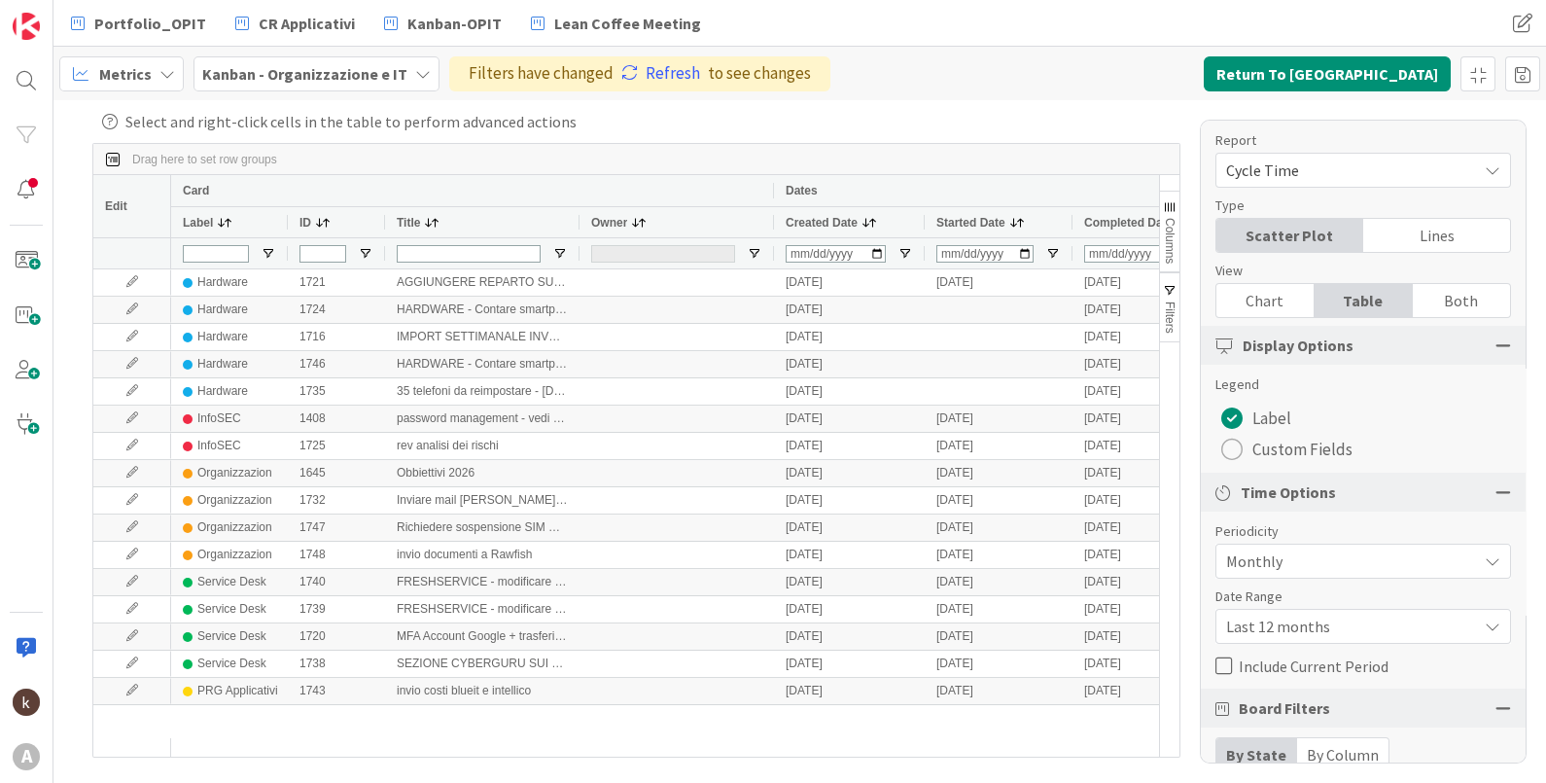
click at [1248, 669] on span "Include Current Period" at bounding box center [1314, 665] width 150 height 29
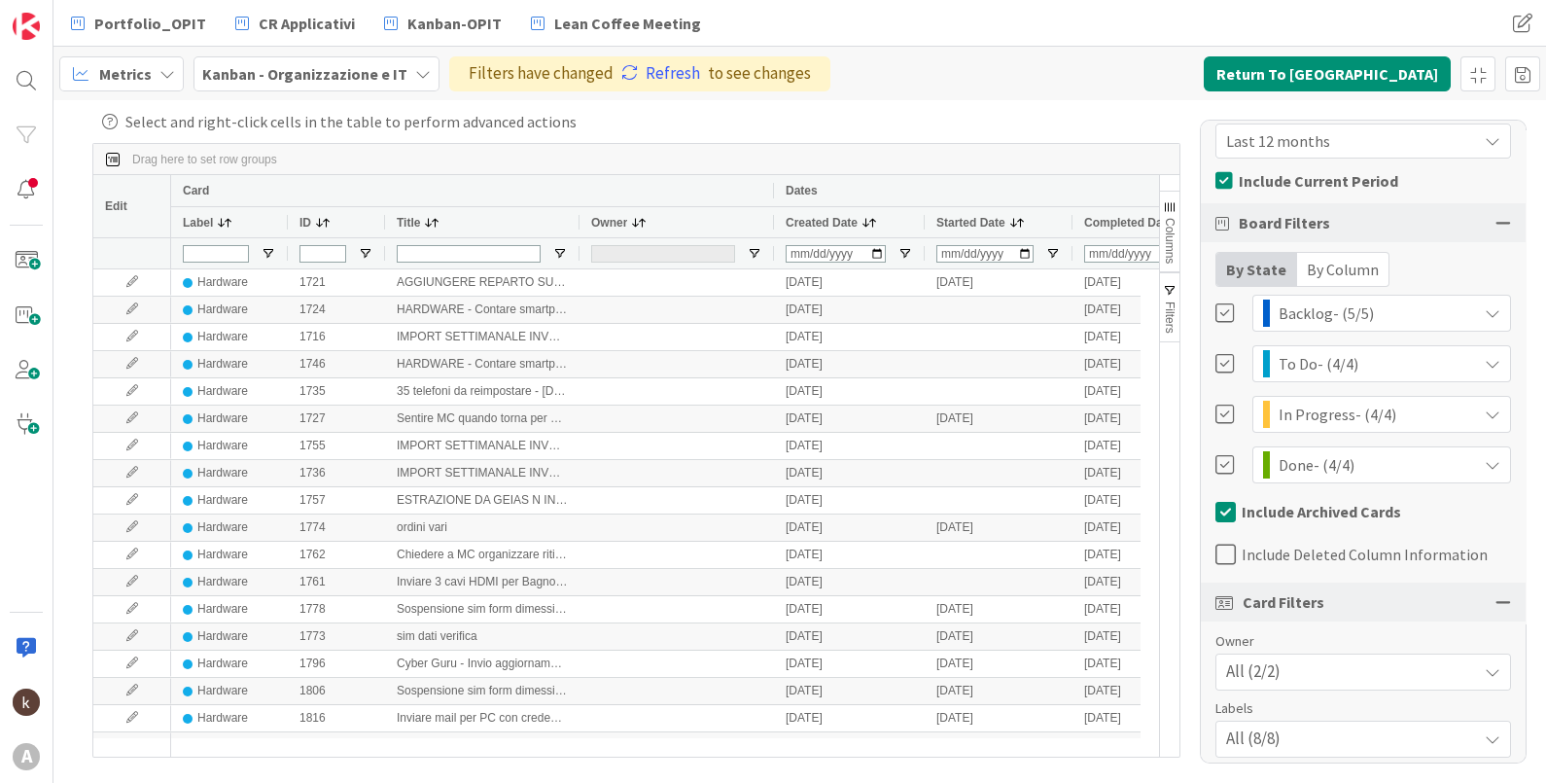
click at [1287, 556] on span "Include Deleted Column Information" at bounding box center [1365, 554] width 246 height 29
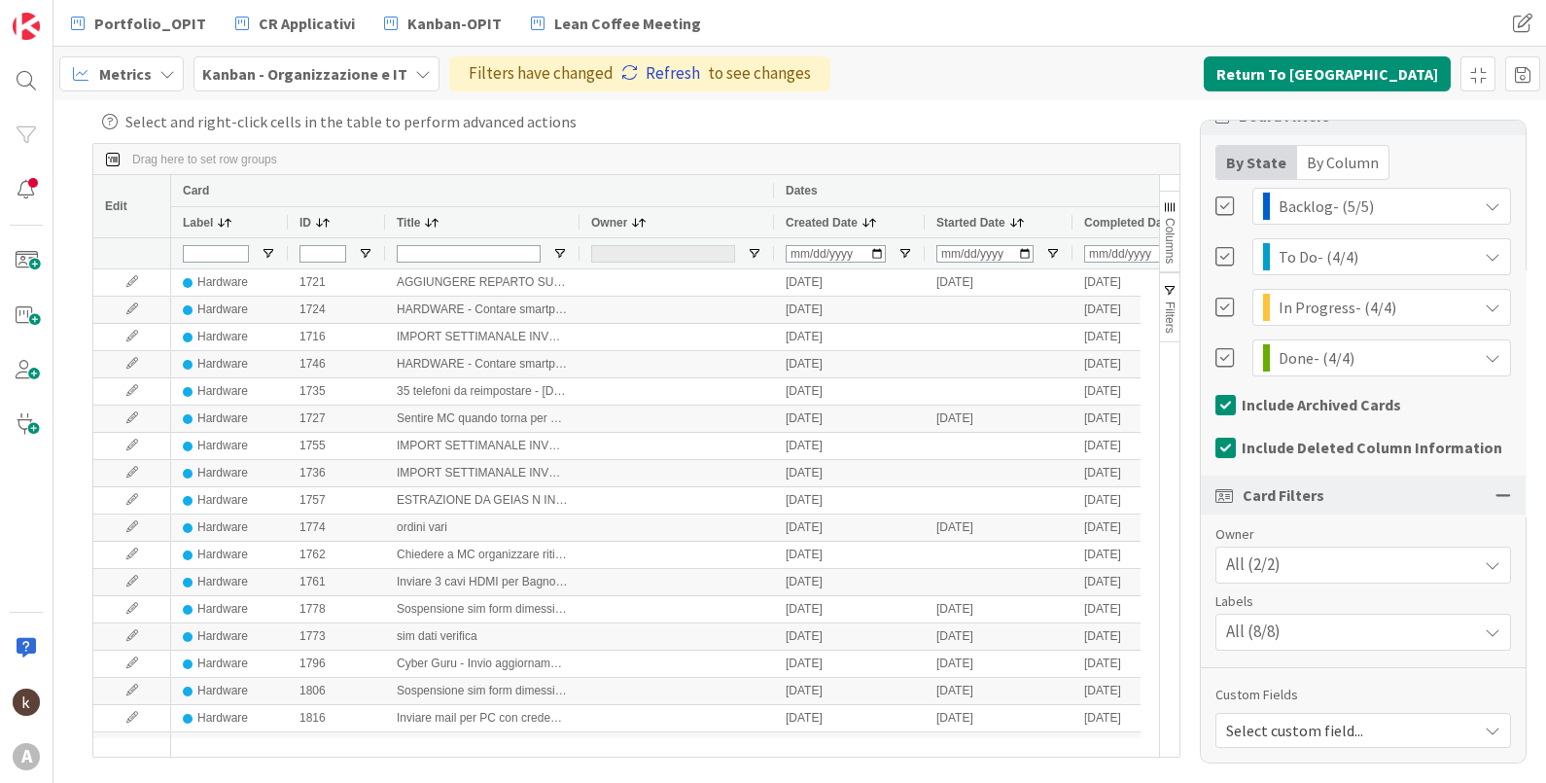
click at [644, 76] on link "Refresh" at bounding box center [660, 73] width 79 height 25
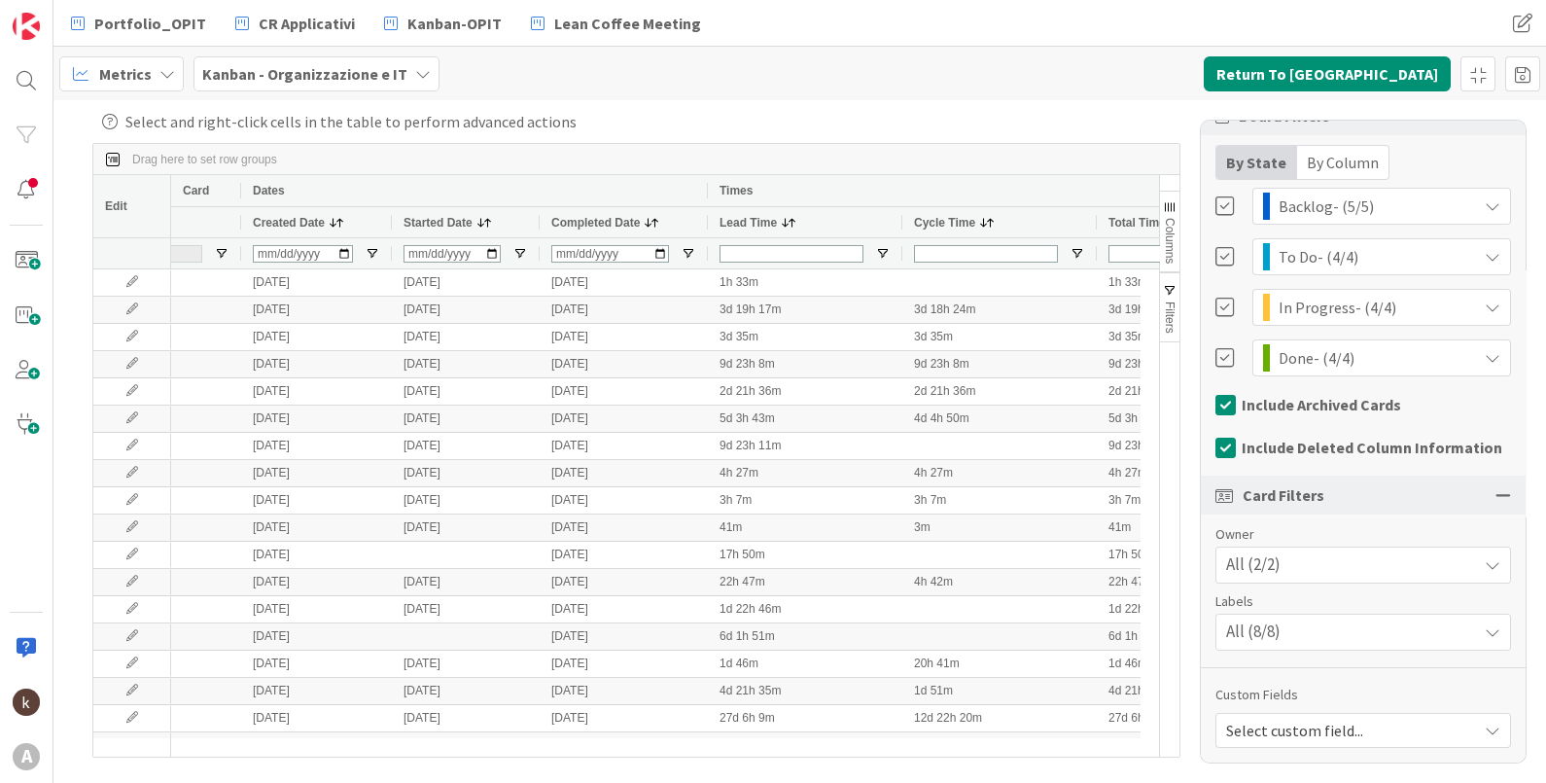
click at [644, 222] on span at bounding box center [652, 223] width 16 height 16
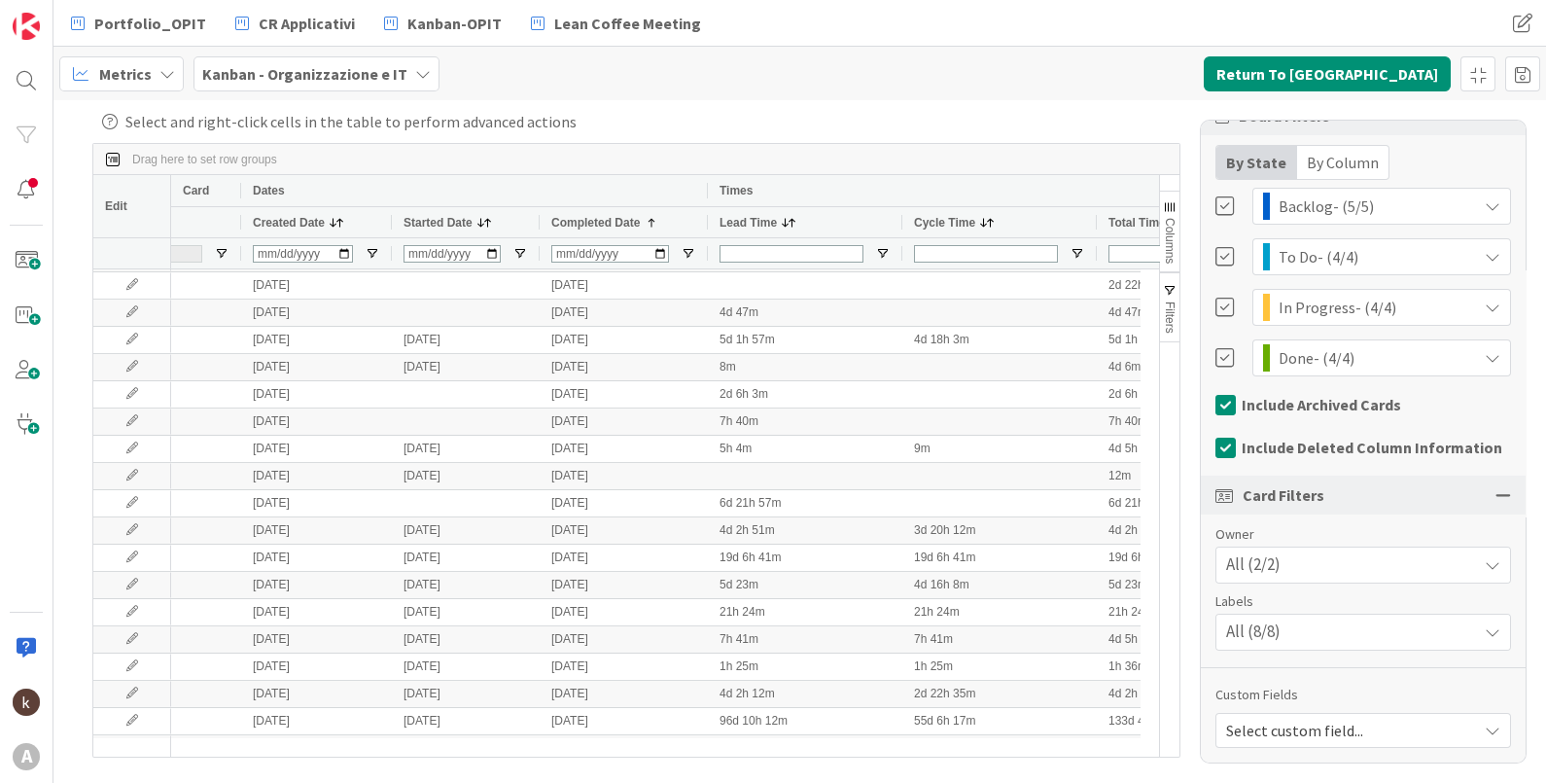
click at [1166, 219] on span "Columns" at bounding box center [1170, 241] width 14 height 46
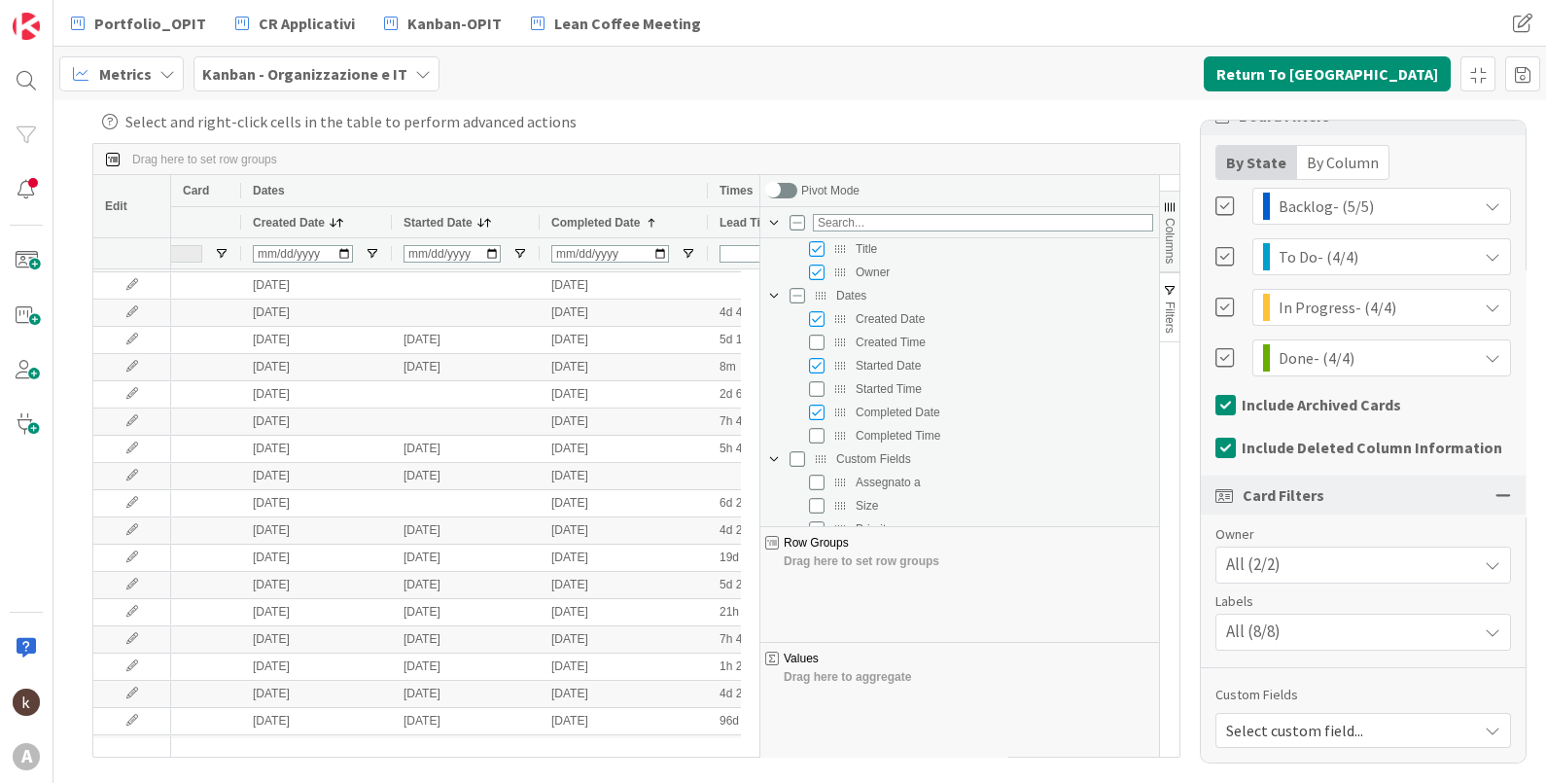
drag, startPoint x: 964, startPoint y: 398, endPoint x: 759, endPoint y: 397, distance: 205.1
click at [759, 397] on div at bounding box center [759, 465] width 5 height 581
click at [818, 366] on input "Press SPACE to toggle visibility (hidden)" at bounding box center [817, 361] width 16 height 16
checkbox input "true"
checkbox input "false"
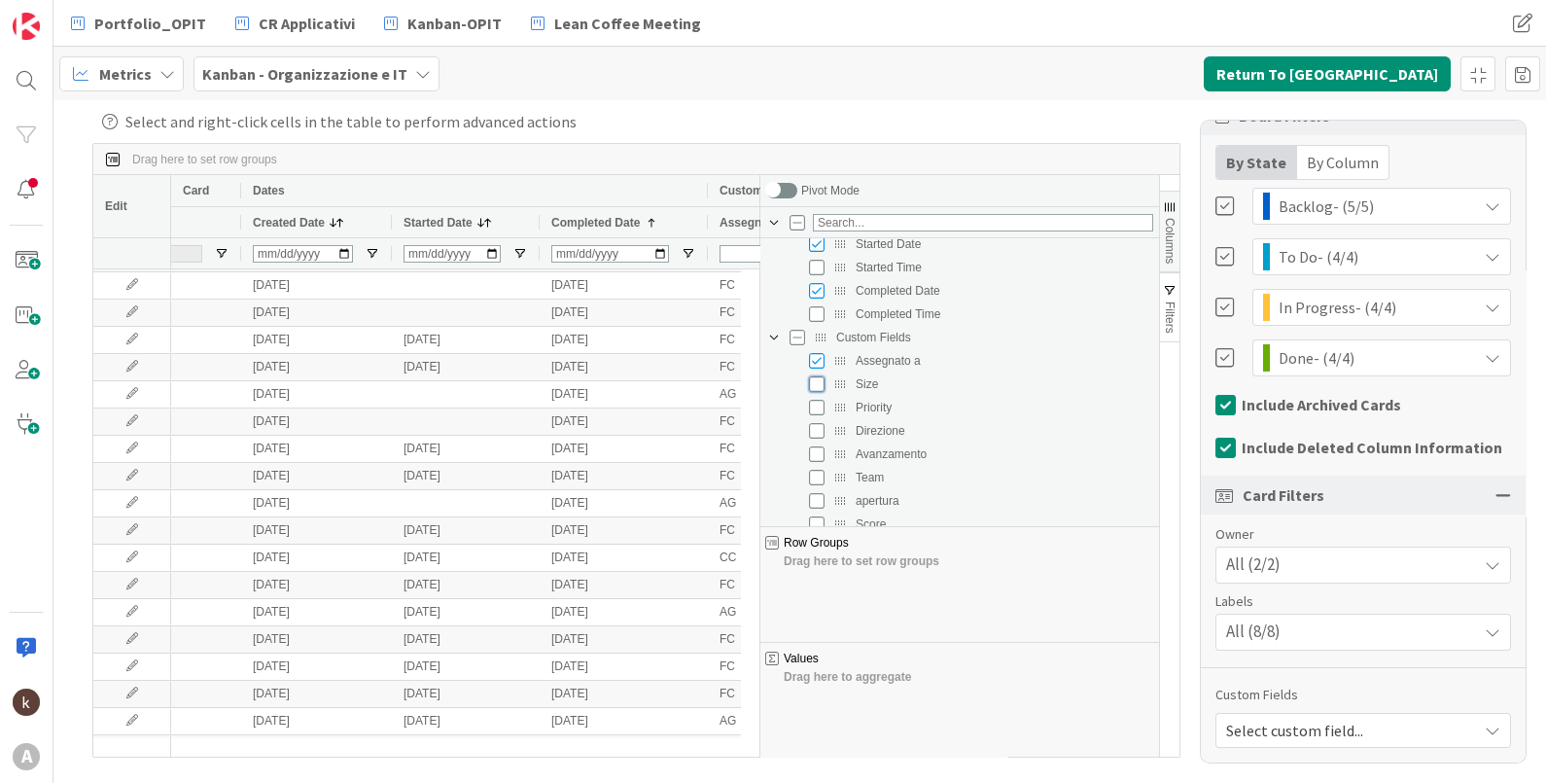
click at [817, 389] on input "Press SPACE to toggle visibility (hidden)" at bounding box center [817, 384] width 16 height 16
checkbox input "true"
click at [817, 403] on input "Press SPACE to toggle visibility (hidden)" at bounding box center [817, 408] width 16 height 16
checkbox input "true"
click at [800, 269] on input "Press SPACE to toggle visibility (hidden)" at bounding box center [797, 270] width 16 height 16
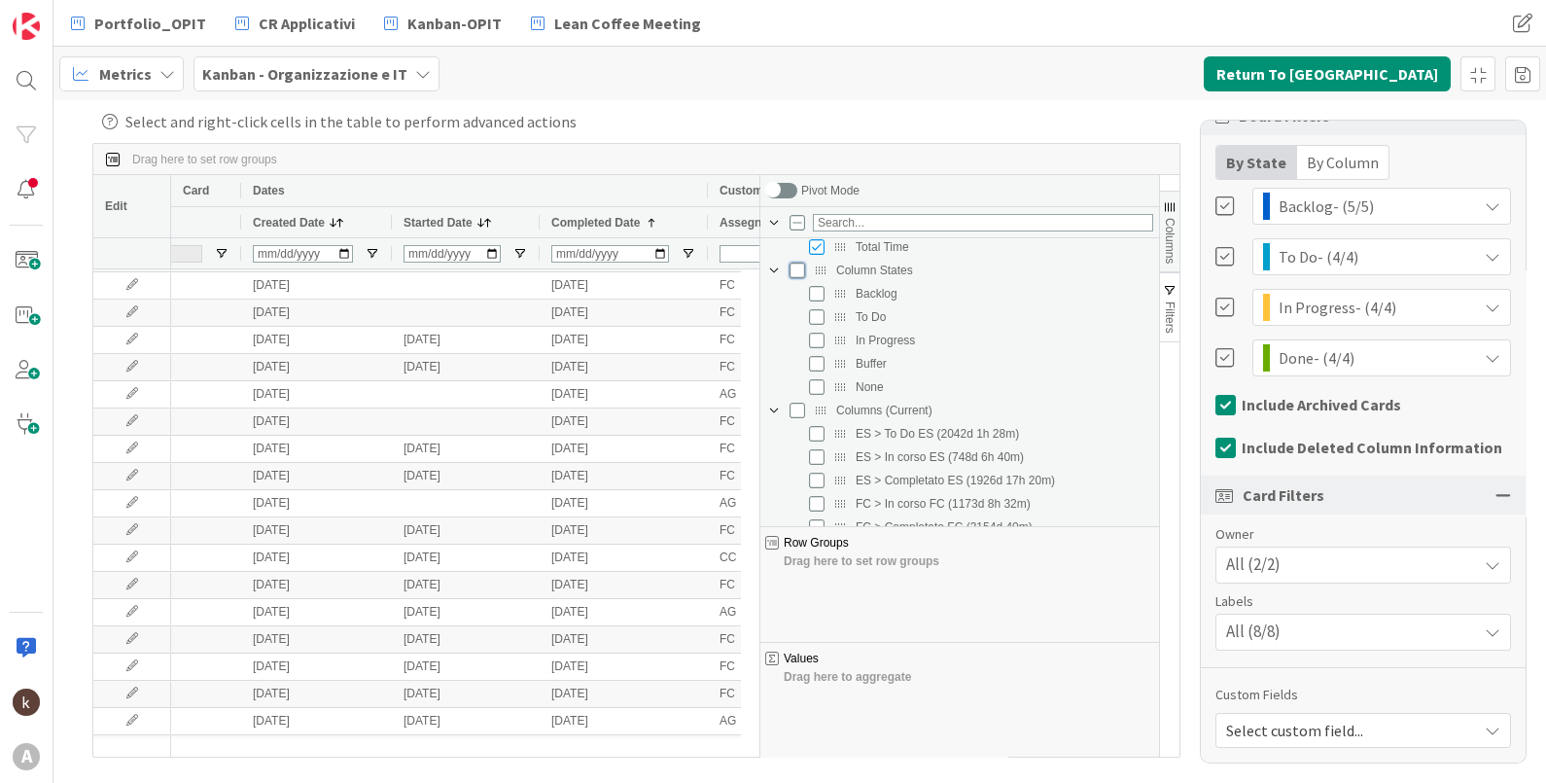
checkbox input "true"
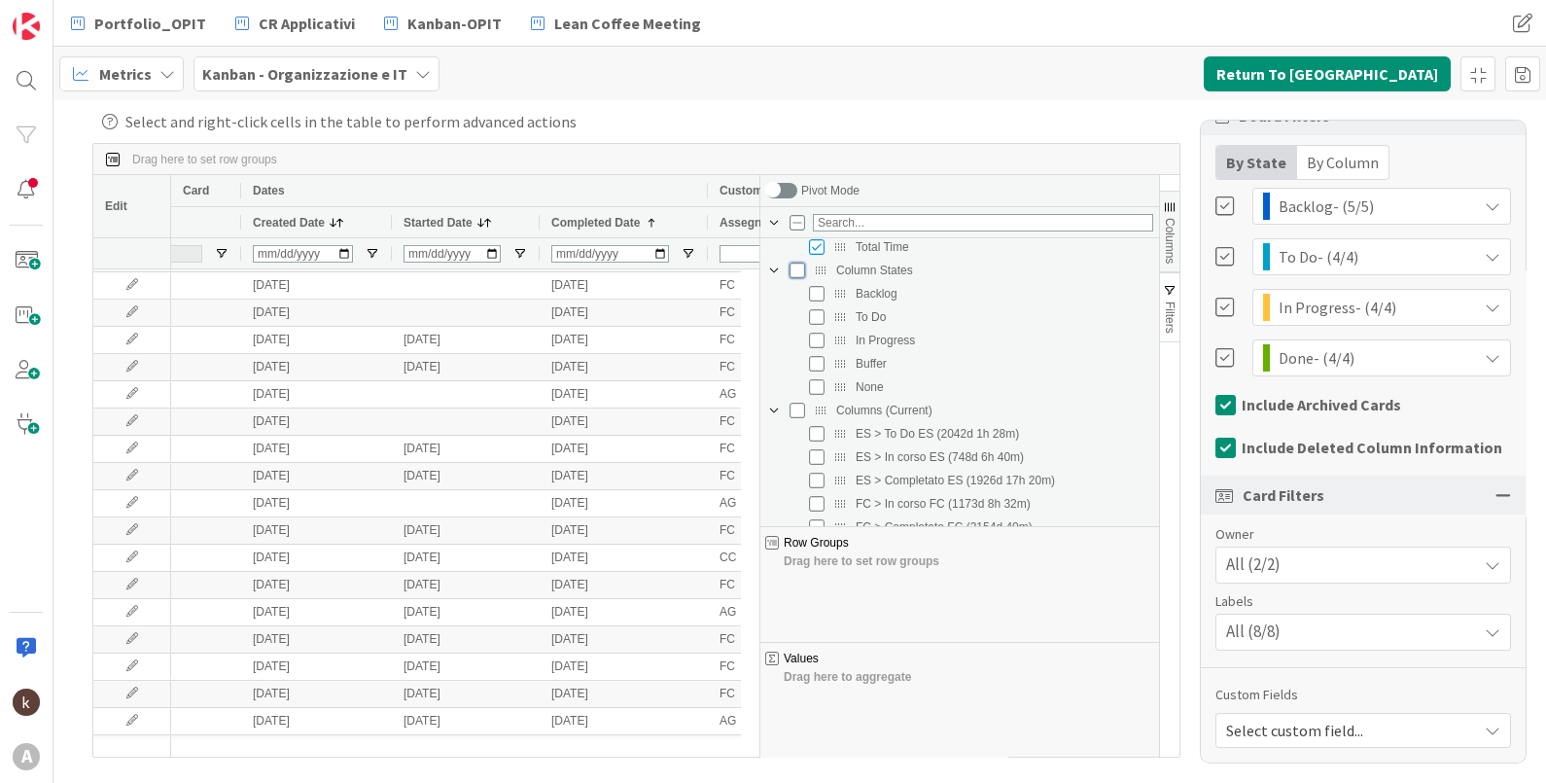
checkbox input "true"
click at [1165, 200] on span "button" at bounding box center [1170, 207] width 16 height 16
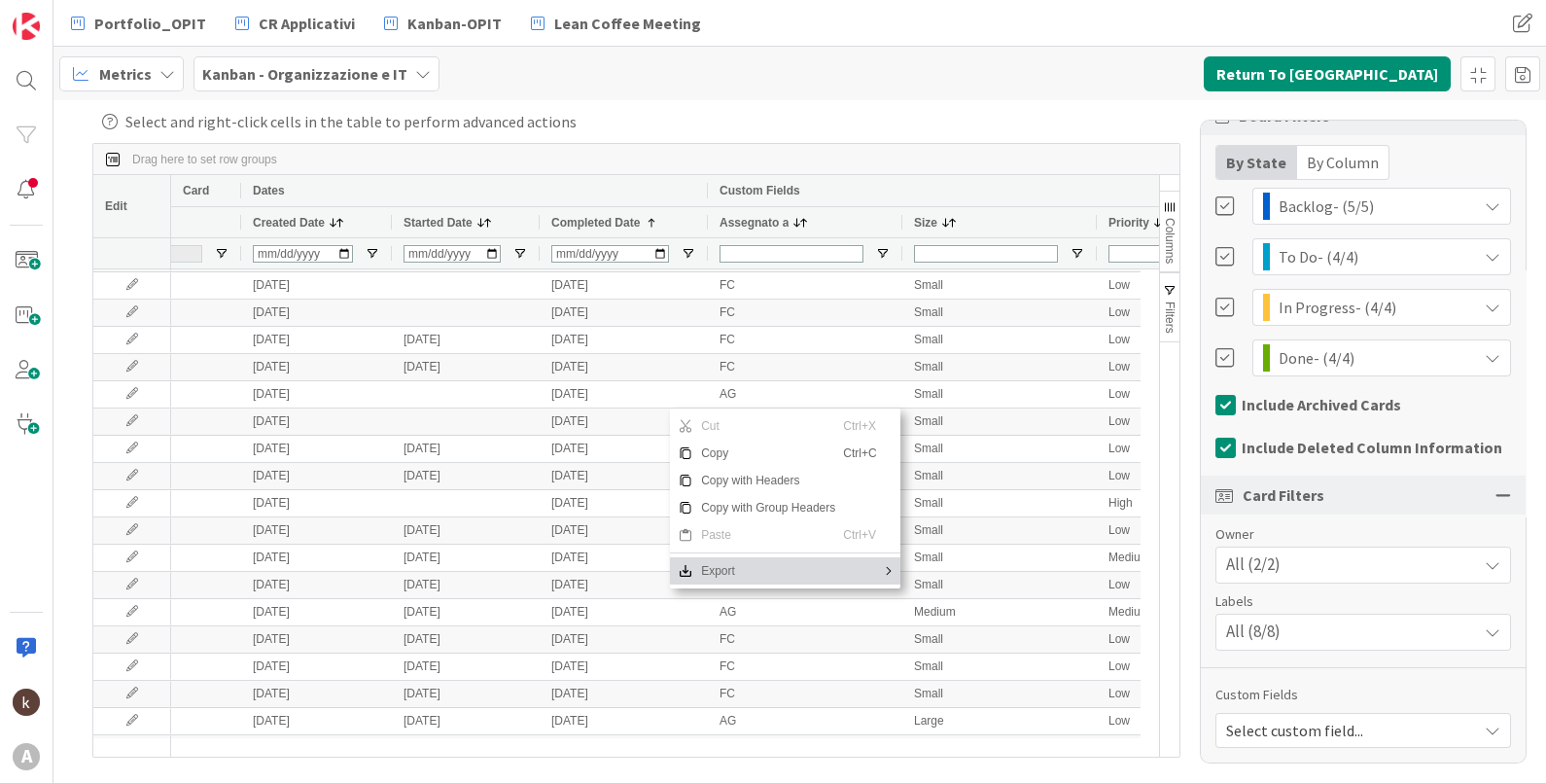
click at [744, 559] on span "Export" at bounding box center [768, 570] width 150 height 27
click at [942, 610] on span "Excel Export" at bounding box center [961, 602] width 81 height 27
